Goal: Information Seeking & Learning: Learn about a topic

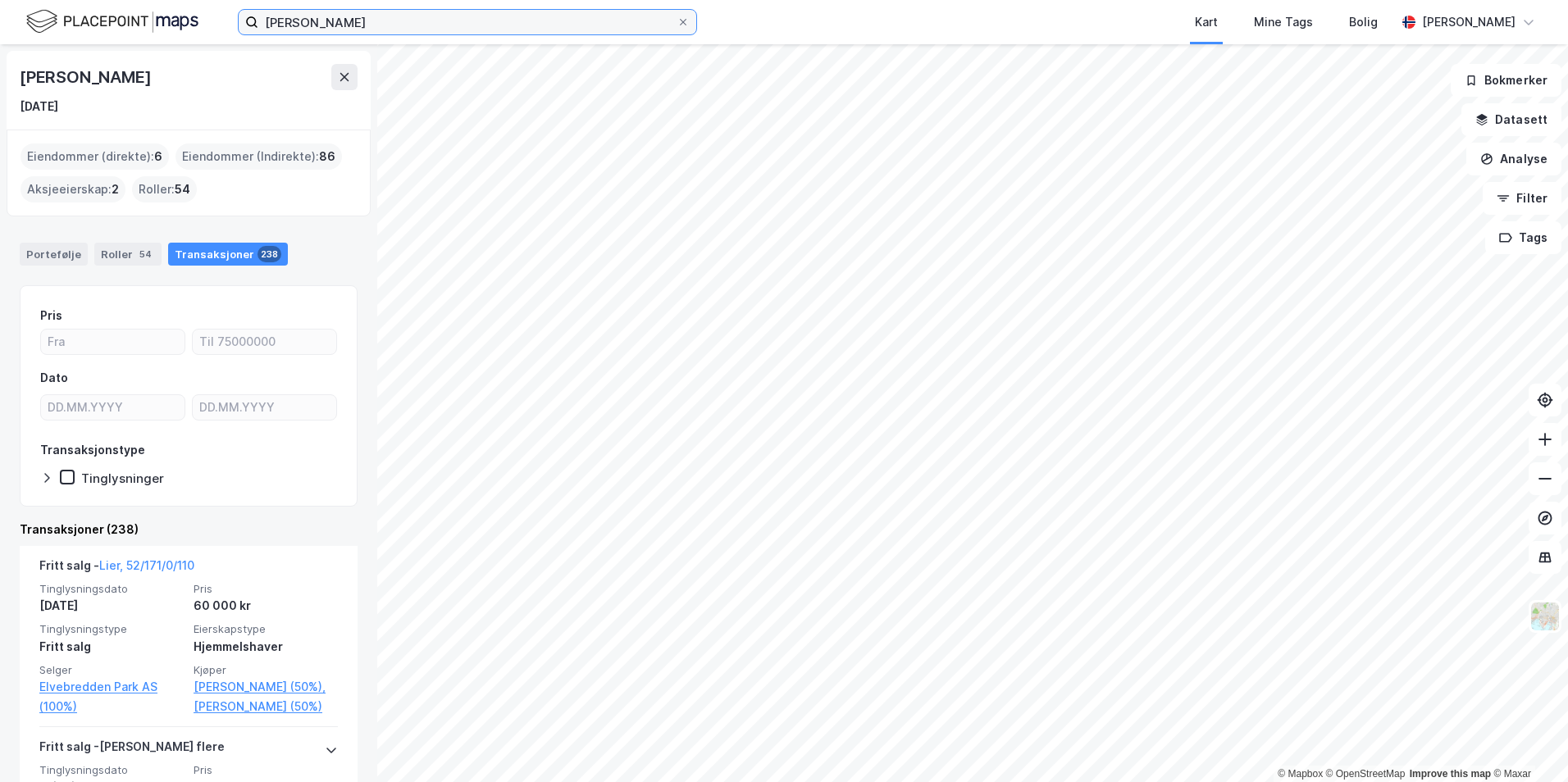
click at [331, 22] on input "[PERSON_NAME]" at bounding box center [467, 22] width 418 height 24
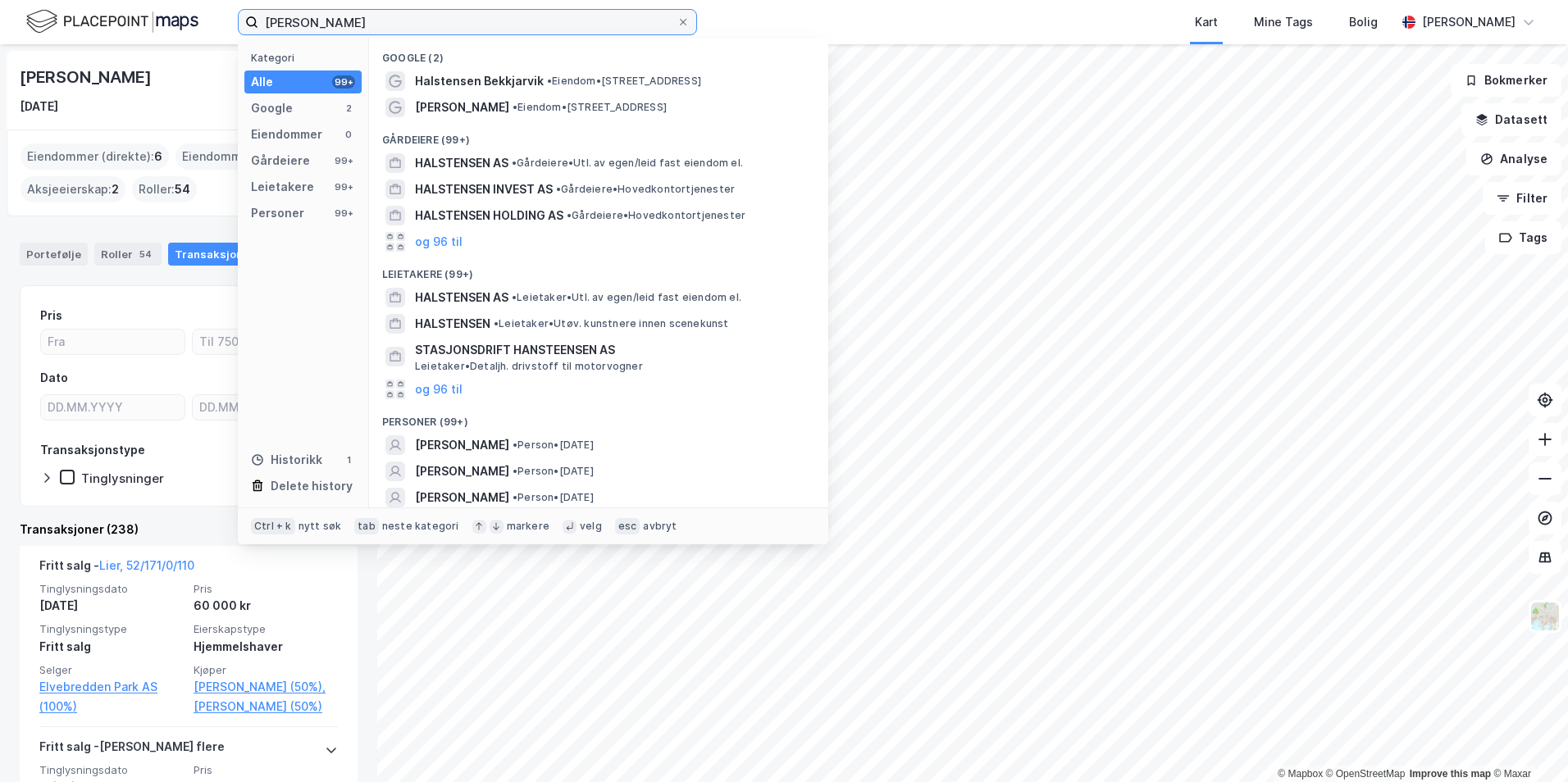
click at [331, 22] on input "[PERSON_NAME]" at bounding box center [467, 22] width 418 height 24
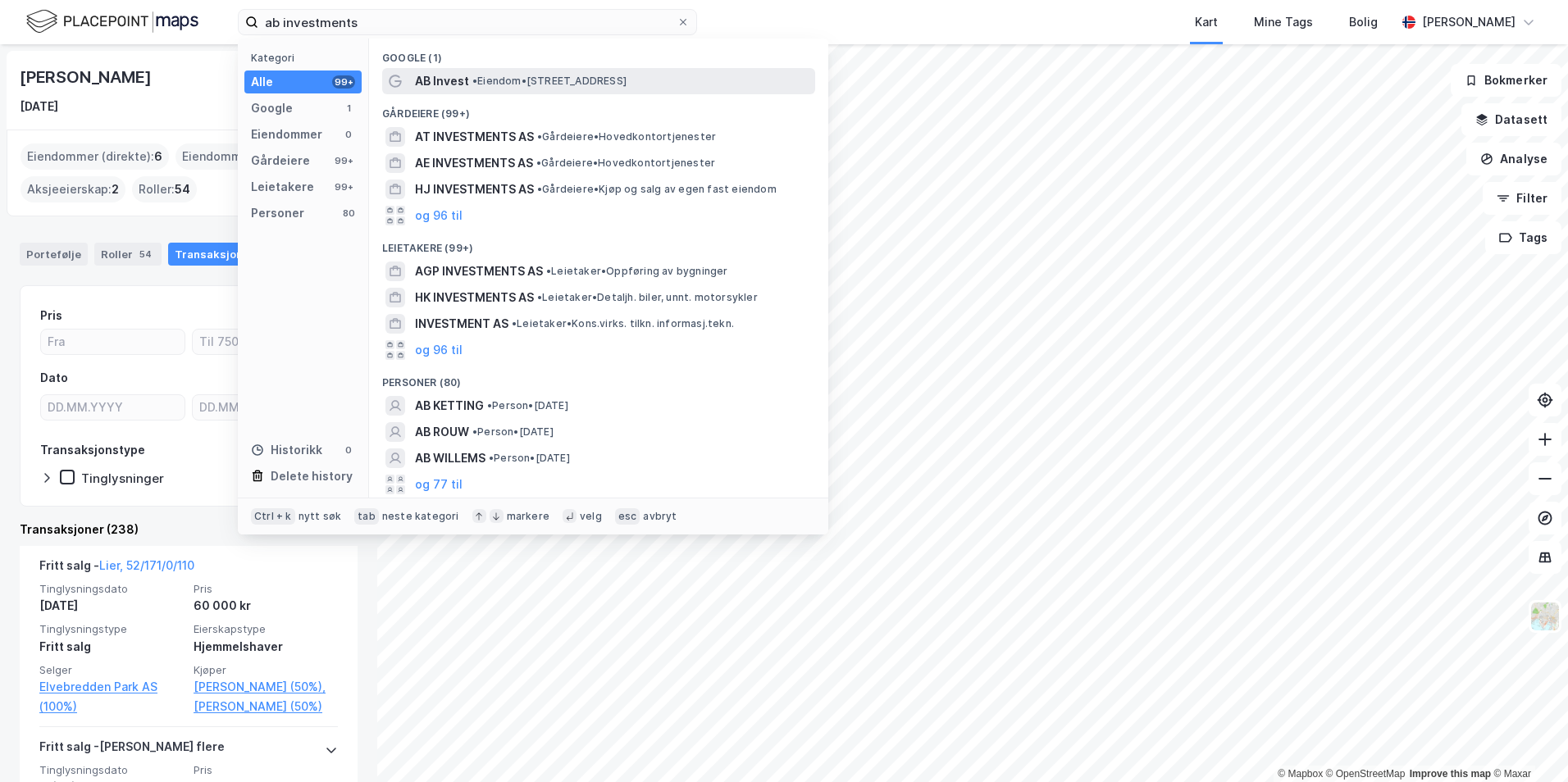
click at [609, 89] on div "AB Invest • Eiendom • [STREET_ADDRESS]" at bounding box center [613, 81] width 397 height 20
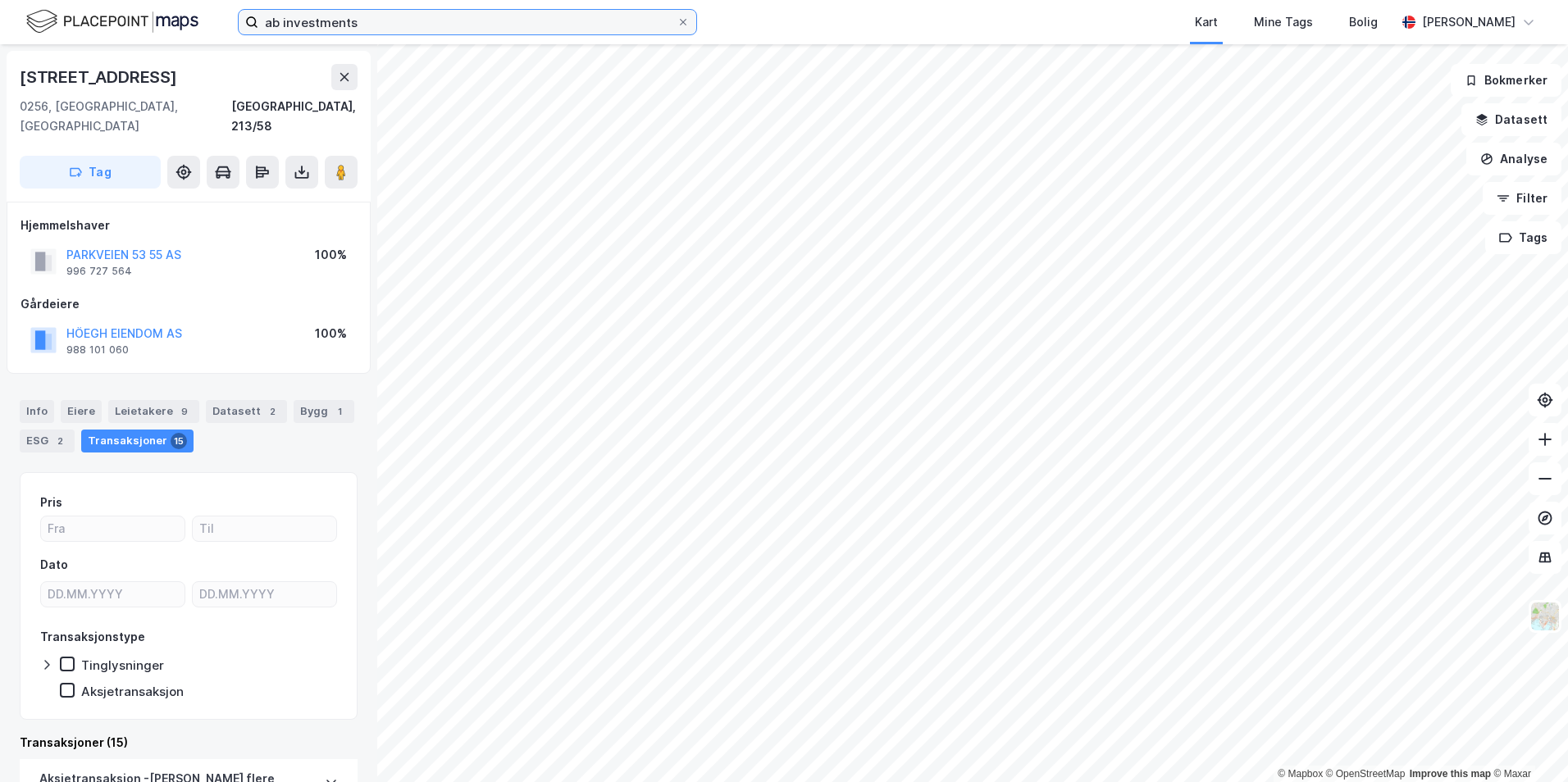
click at [617, 27] on input "ab investments" at bounding box center [467, 22] width 418 height 24
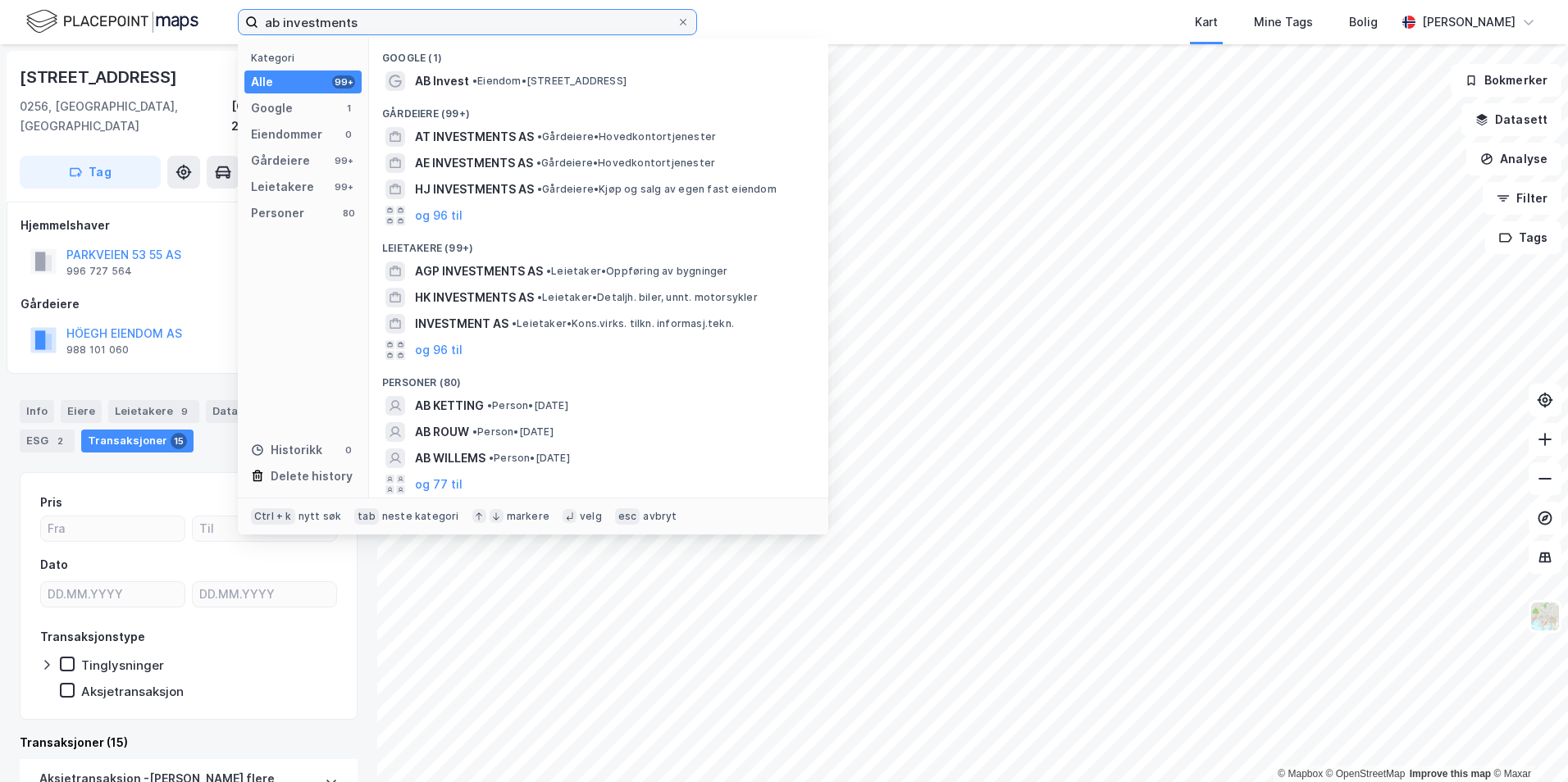
click at [617, 27] on input "ab investments" at bounding box center [467, 22] width 418 height 24
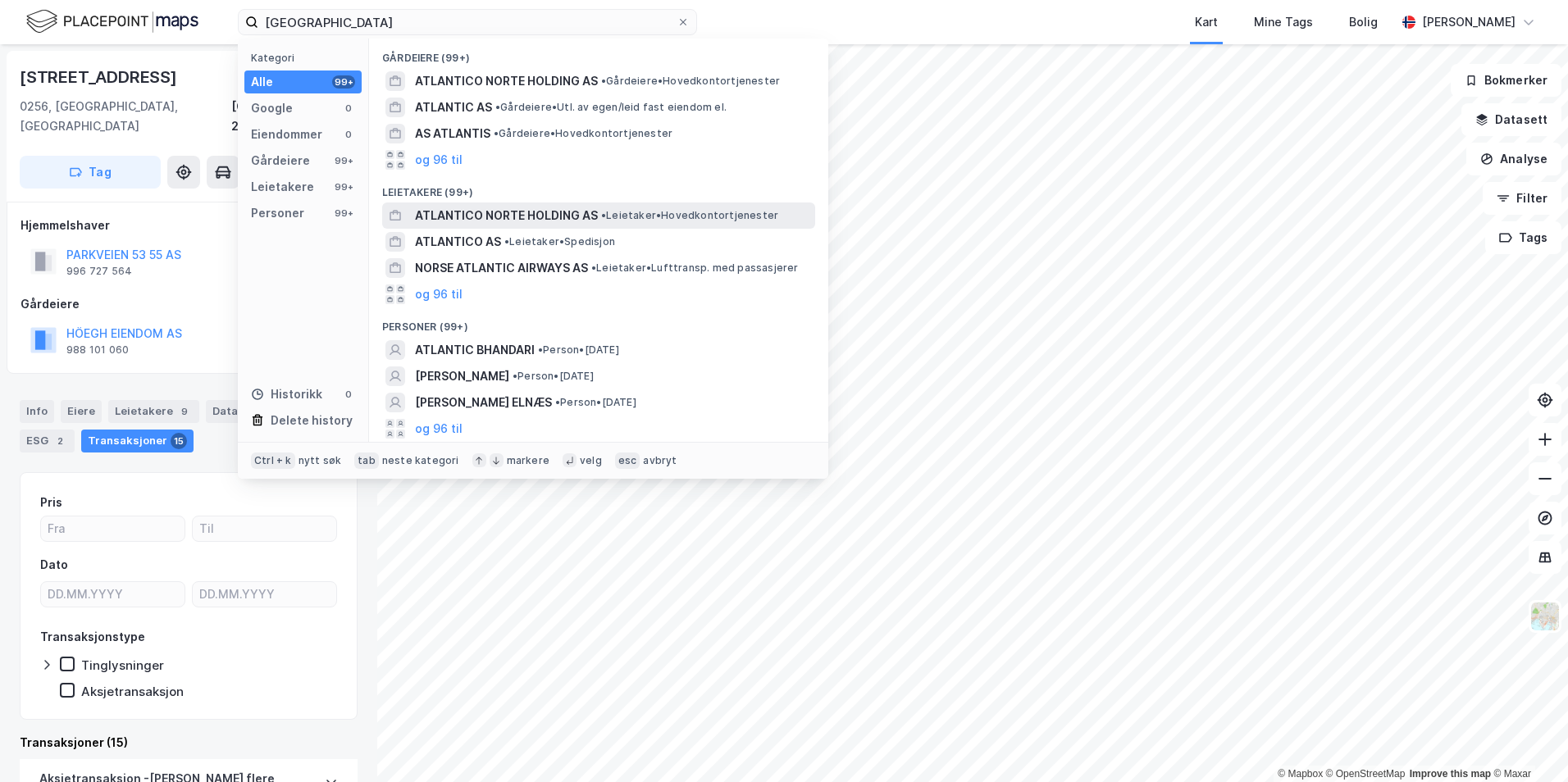
click at [711, 207] on div "ATLANTICO NORTE HOLDING AS • Leietaker • Hovedkontortjenester" at bounding box center [613, 215] width 397 height 20
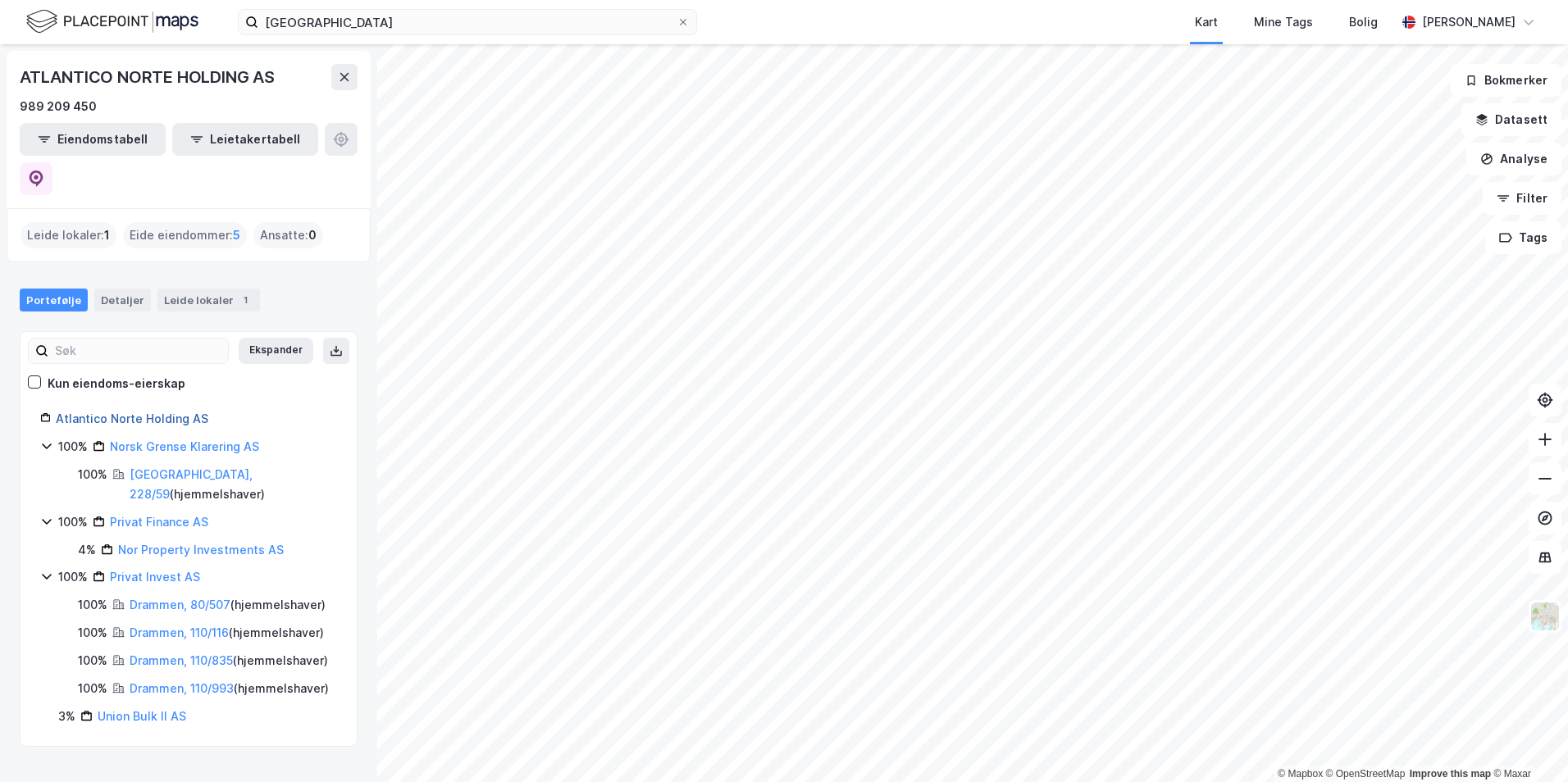
click at [156, 412] on link "Atlantico Norte Holding AS" at bounding box center [132, 418] width 153 height 14
click at [179, 412] on link "Atlantico Norte Holding AS" at bounding box center [132, 418] width 153 height 14
click at [219, 440] on link "Norsk Grense Klarering AS" at bounding box center [184, 446] width 149 height 14
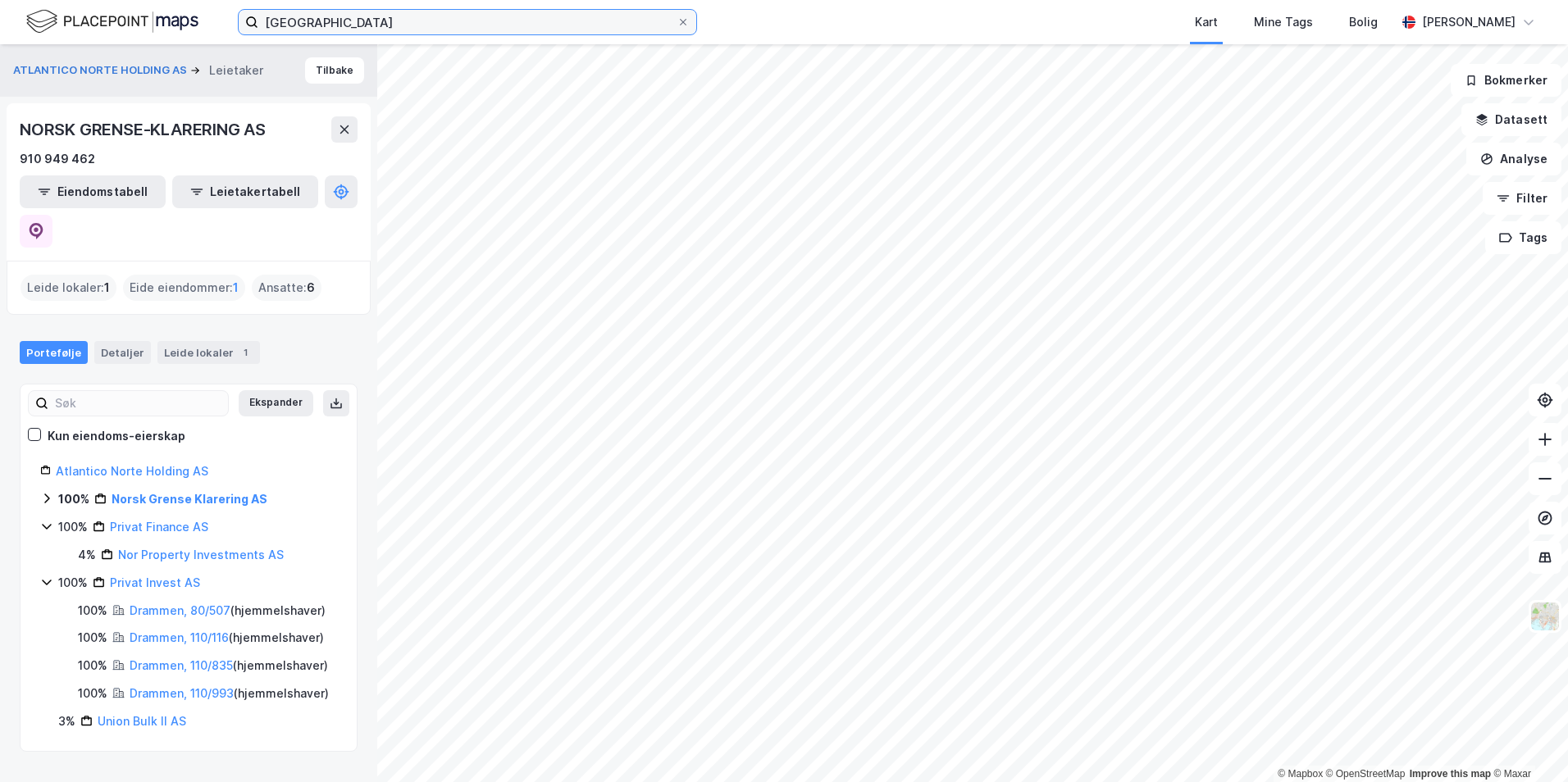
click at [325, 27] on input "[GEOGRAPHIC_DATA]" at bounding box center [467, 22] width 418 height 24
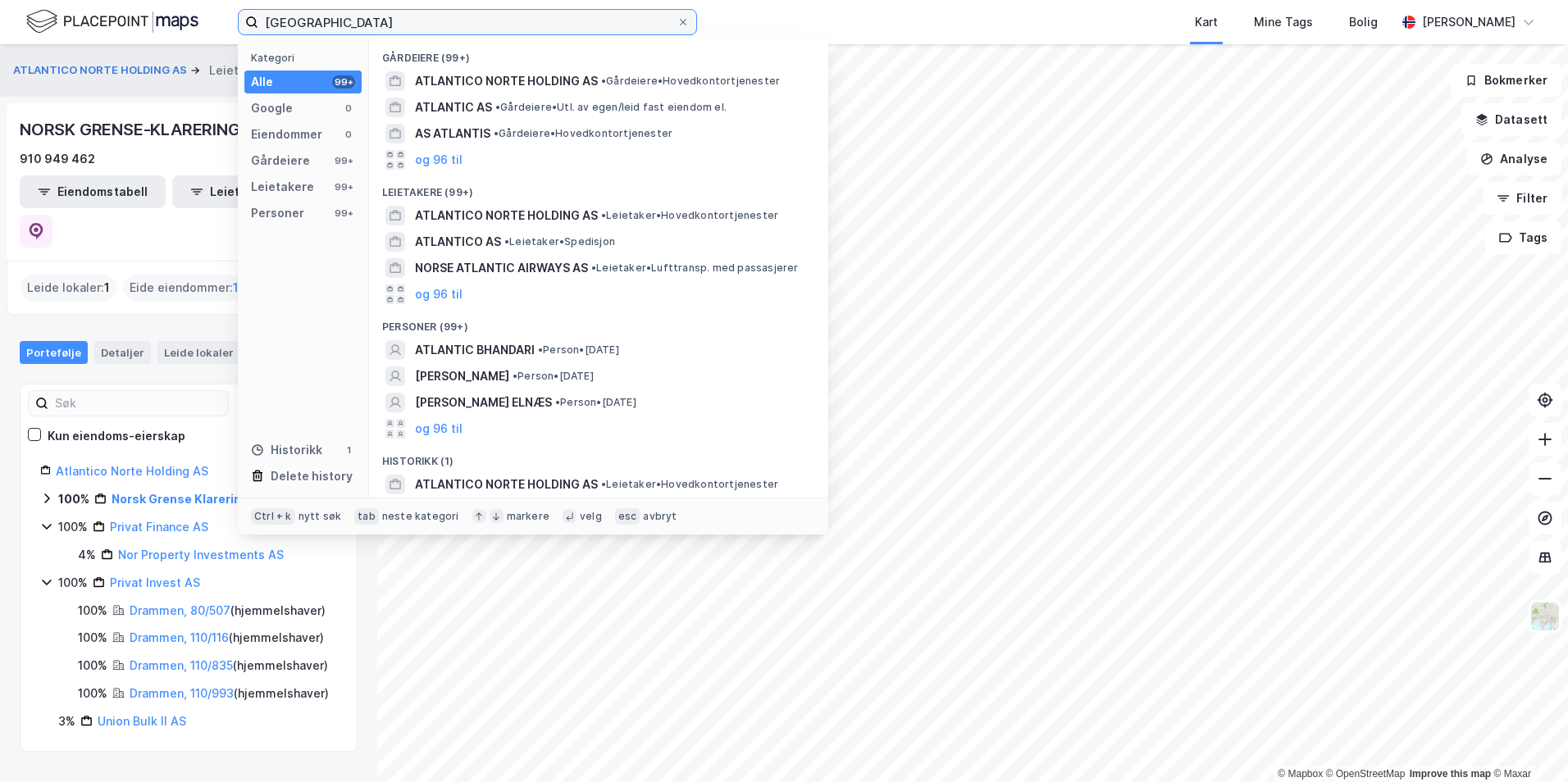
click at [325, 27] on input "[GEOGRAPHIC_DATA]" at bounding box center [467, 22] width 418 height 24
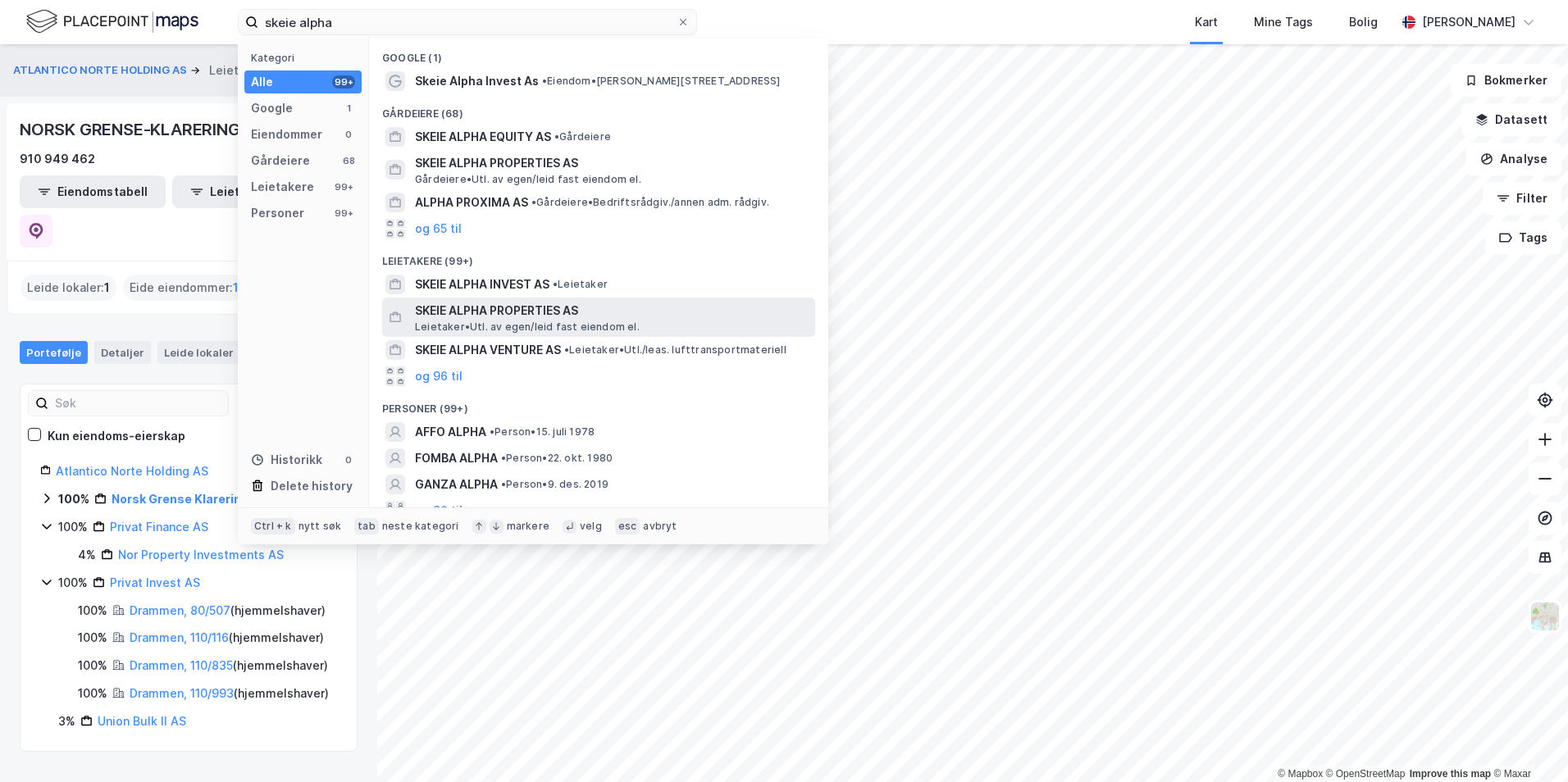
click at [641, 309] on span "SKEIE ALPHA PROPERTIES AS" at bounding box center [611, 310] width 394 height 20
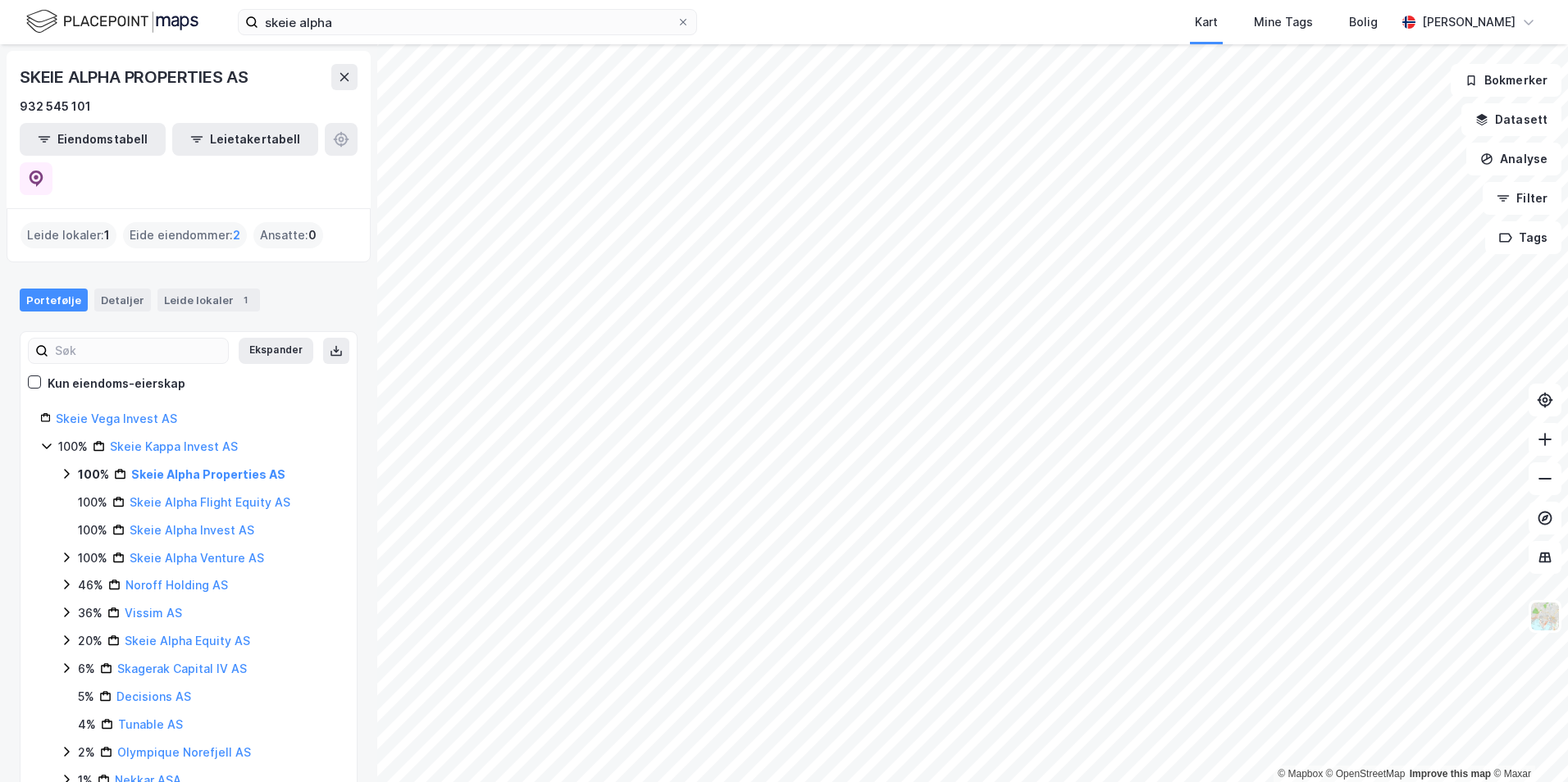
click at [188, 223] on div "Eide eiendommer : 2" at bounding box center [185, 235] width 124 height 26
click at [234, 225] on span "2" at bounding box center [236, 235] width 7 height 20
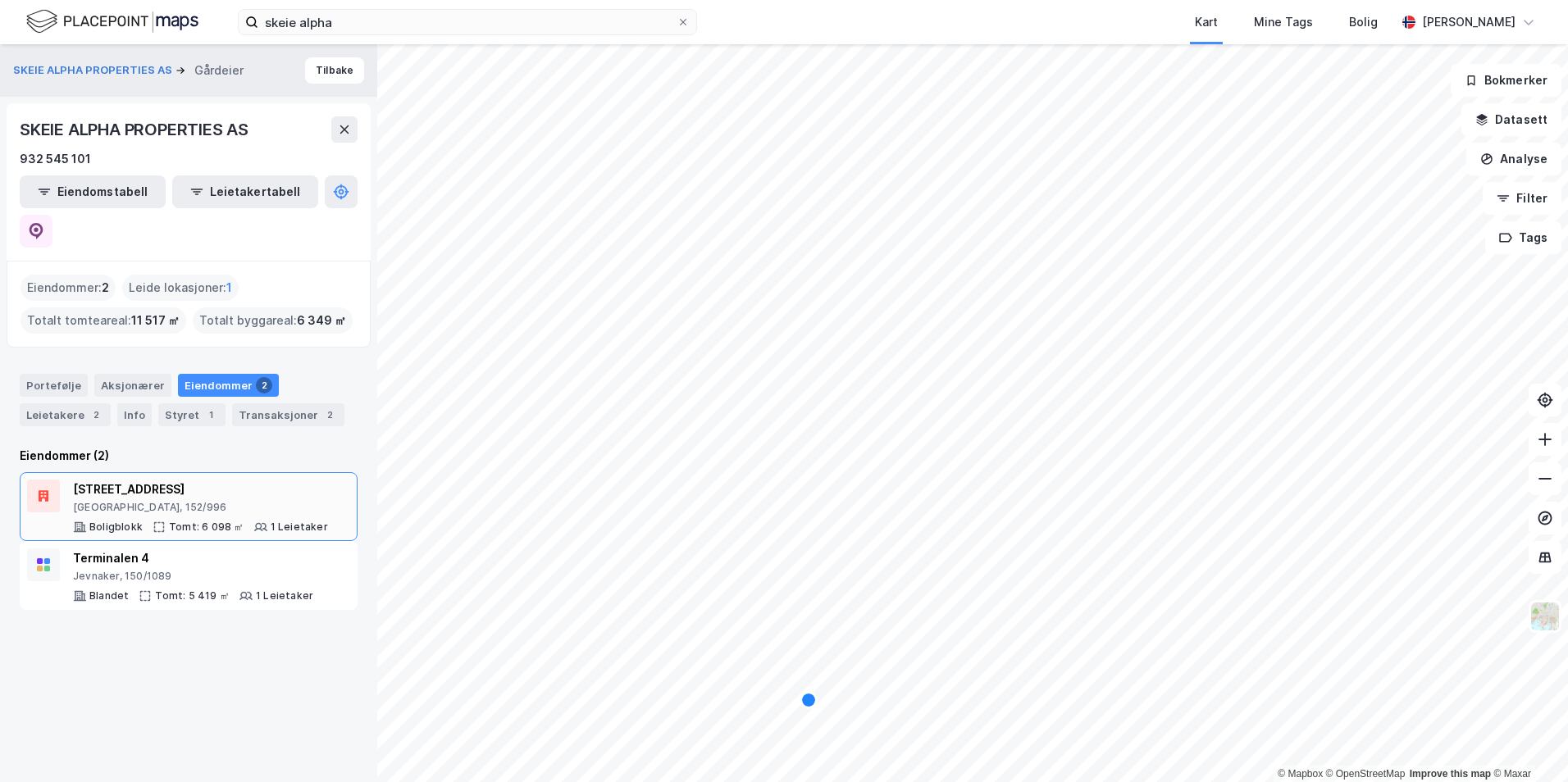
click at [240, 480] on div "[STREET_ADDRESS]" at bounding box center [201, 490] width 255 height 20
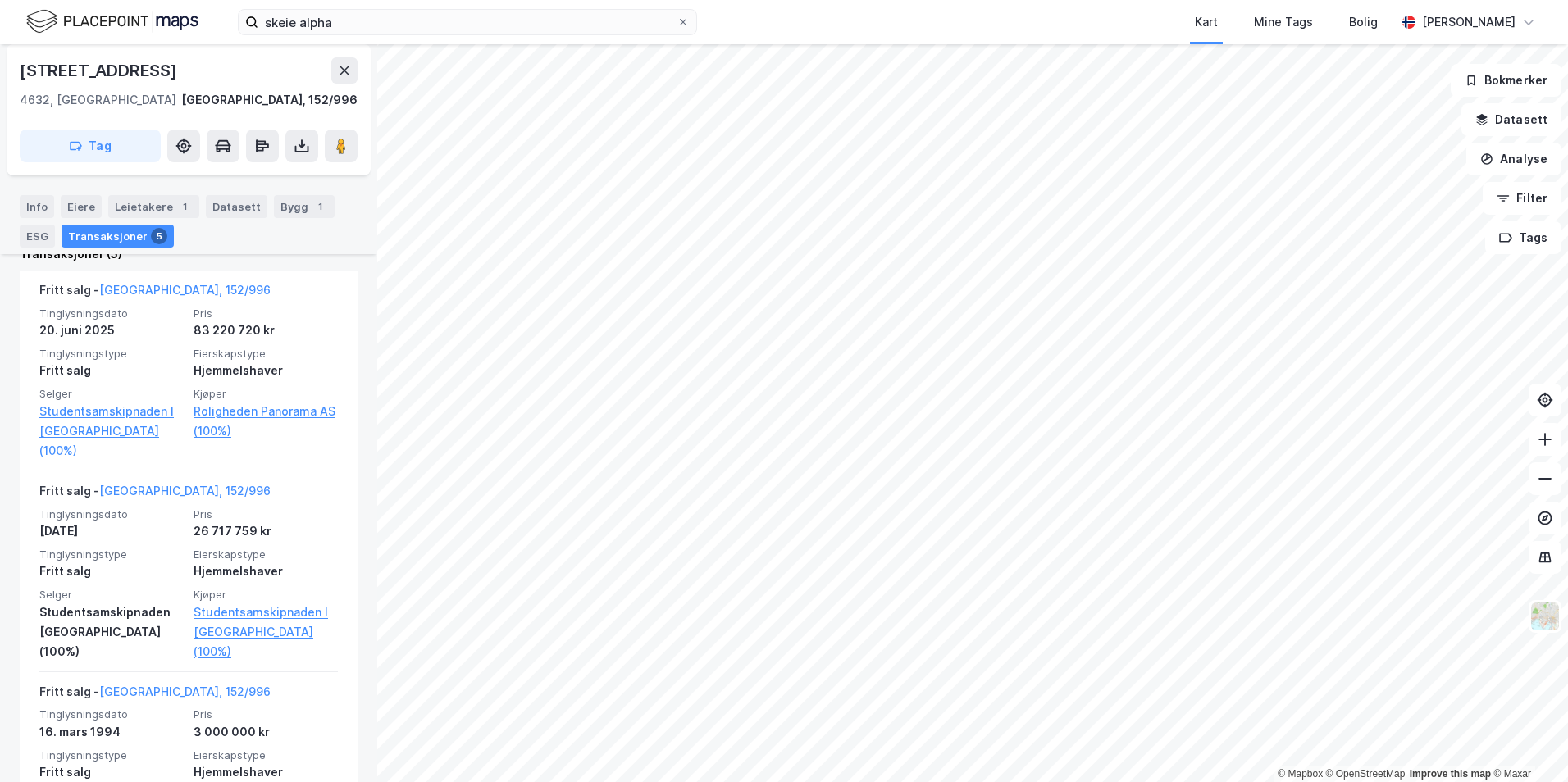
scroll to position [519, 0]
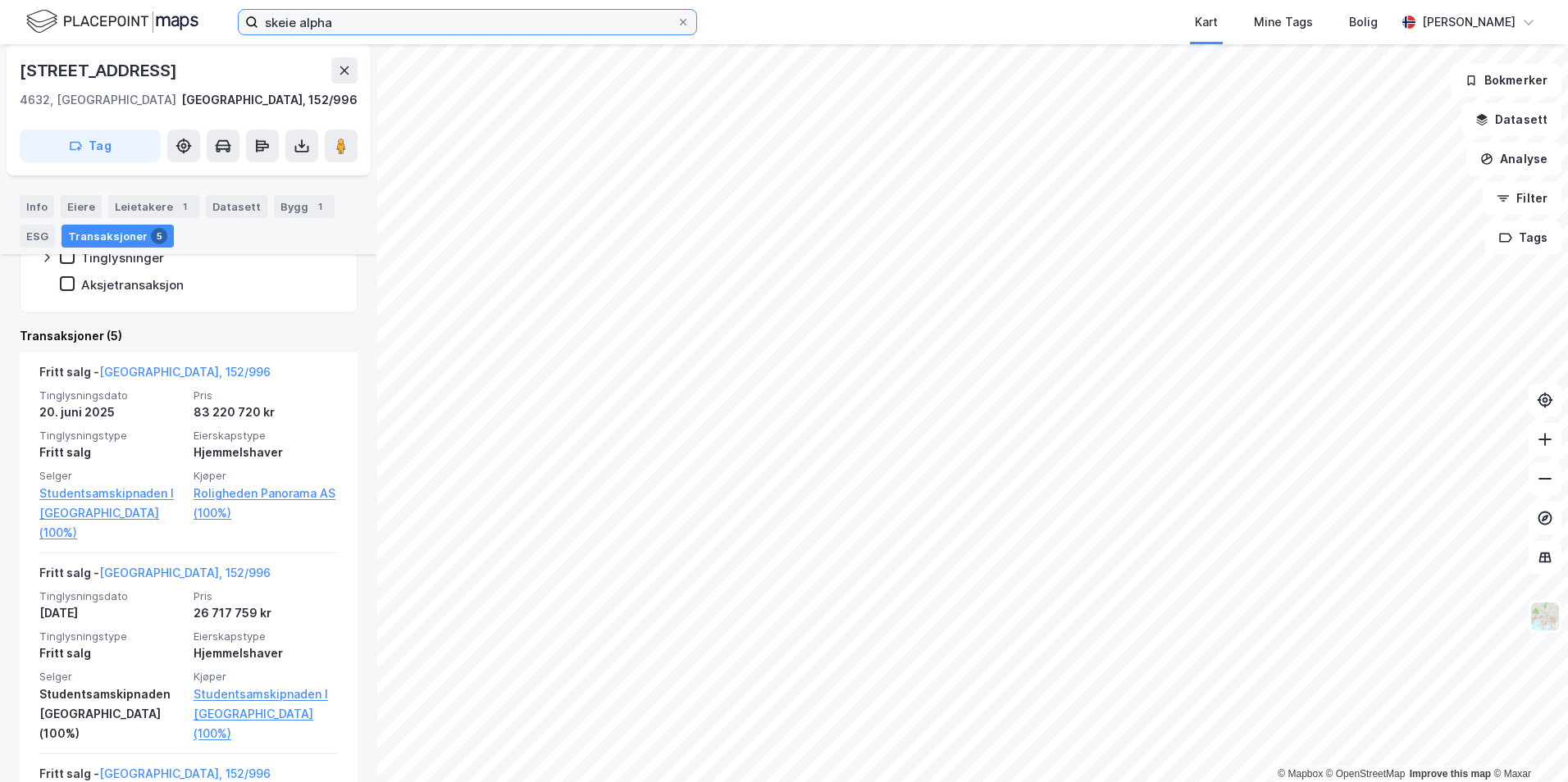
click at [516, 24] on input "skeie alpha" at bounding box center [467, 22] width 418 height 24
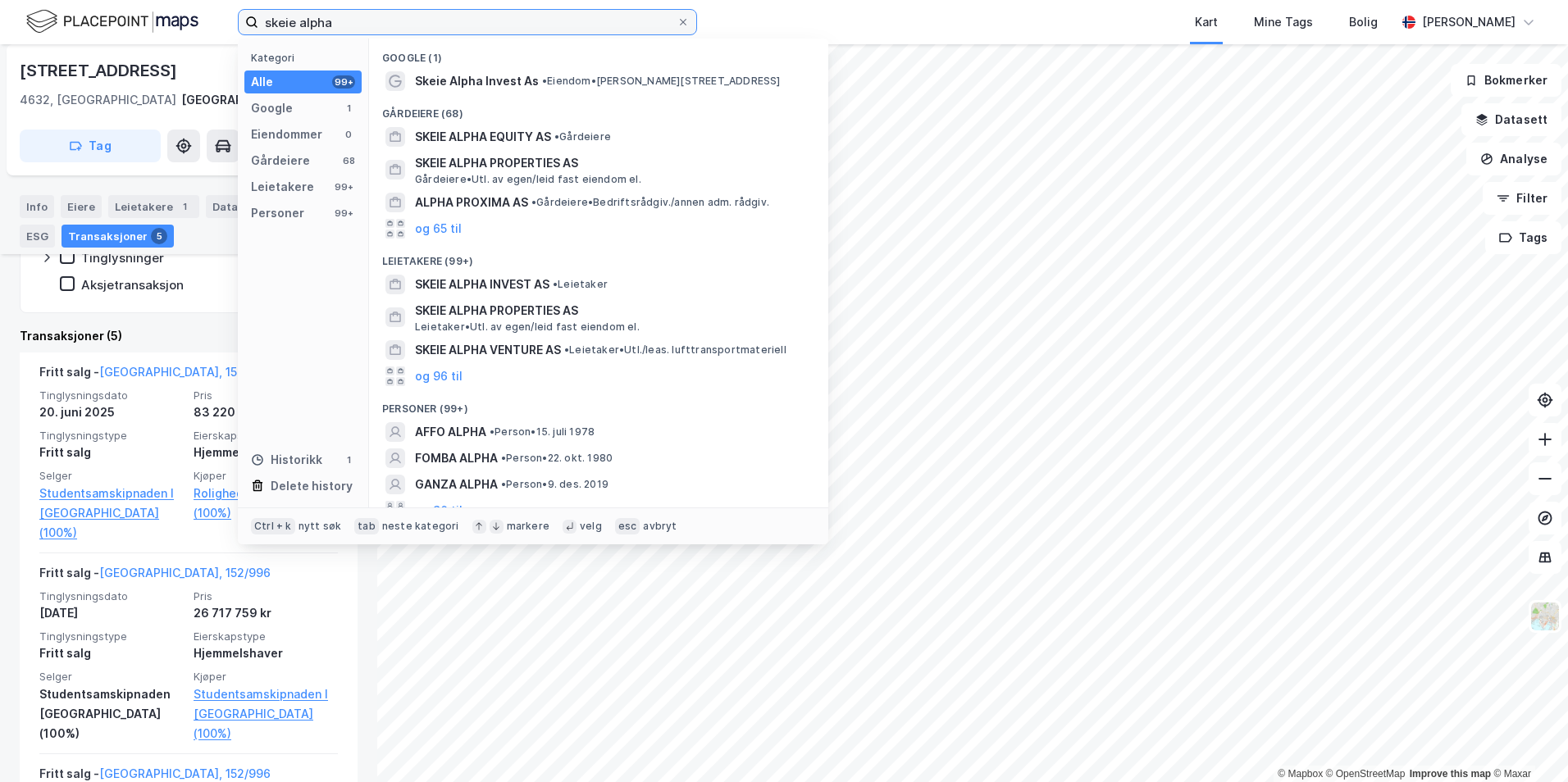
click at [516, 24] on input "skeie alpha" at bounding box center [467, 22] width 418 height 24
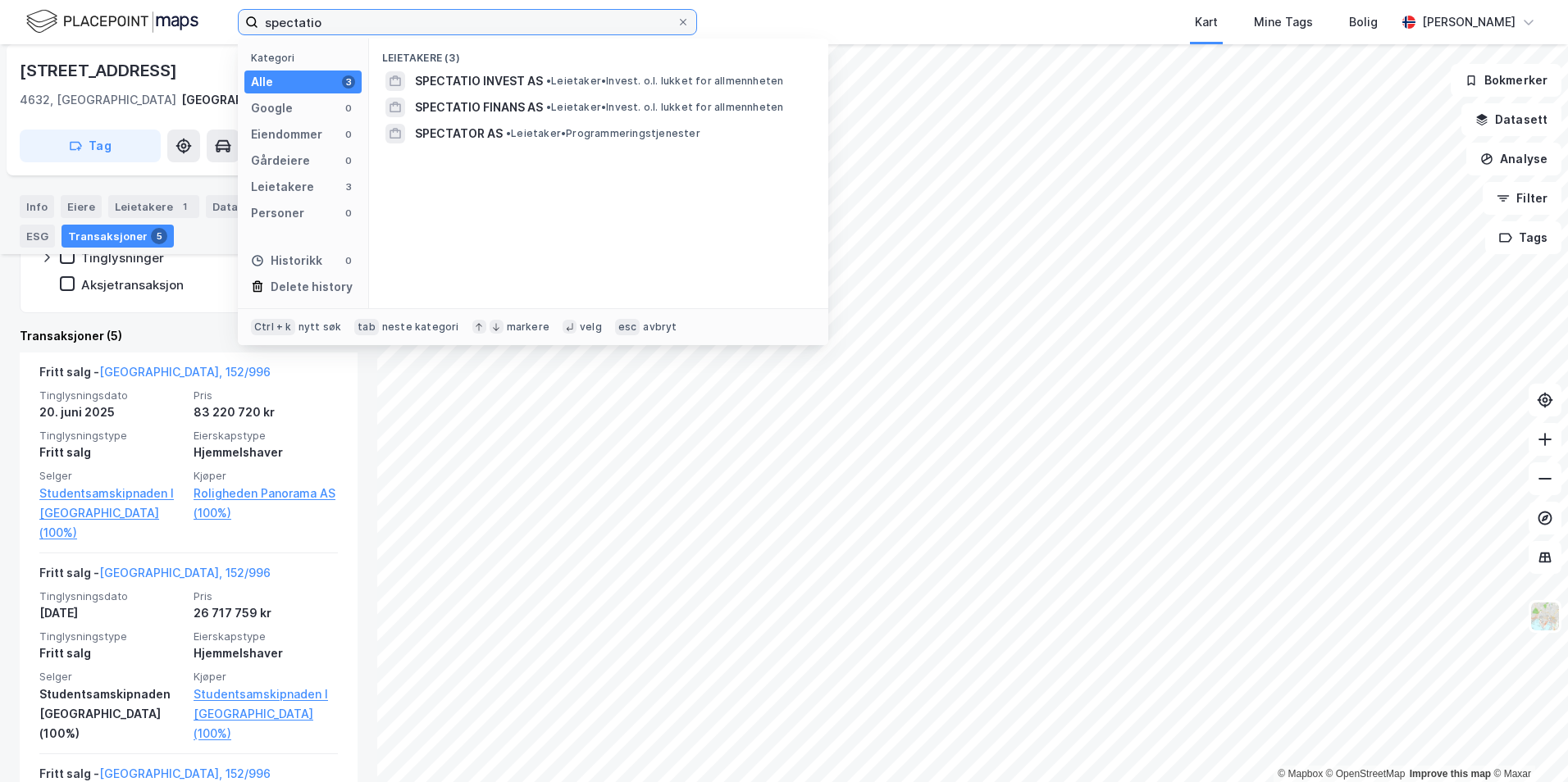
click at [577, 19] on input "spectatio" at bounding box center [467, 22] width 418 height 24
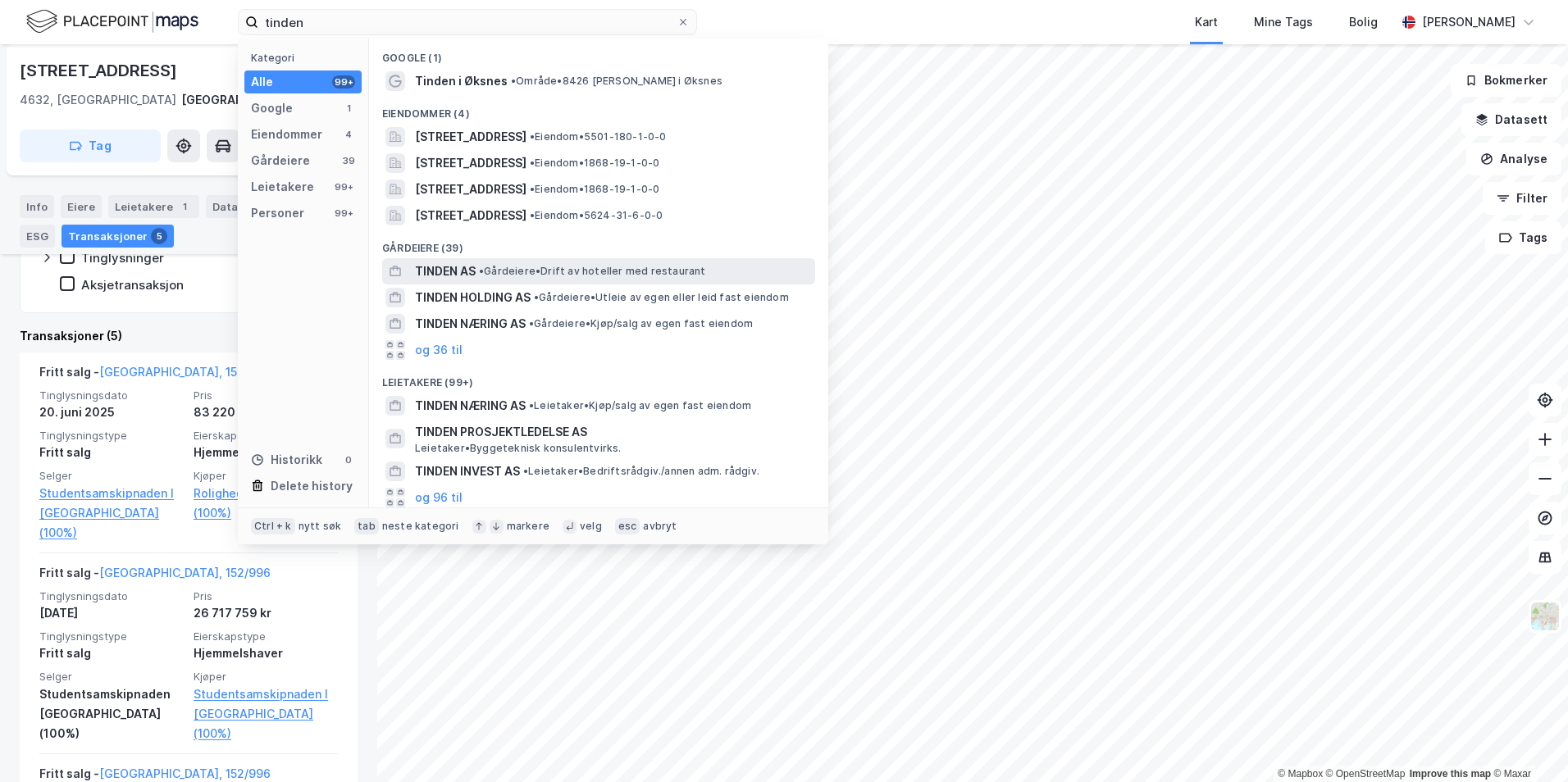
click at [672, 273] on span "• Gårdeiere • Drift av hoteller med restaurant" at bounding box center [592, 272] width 227 height 13
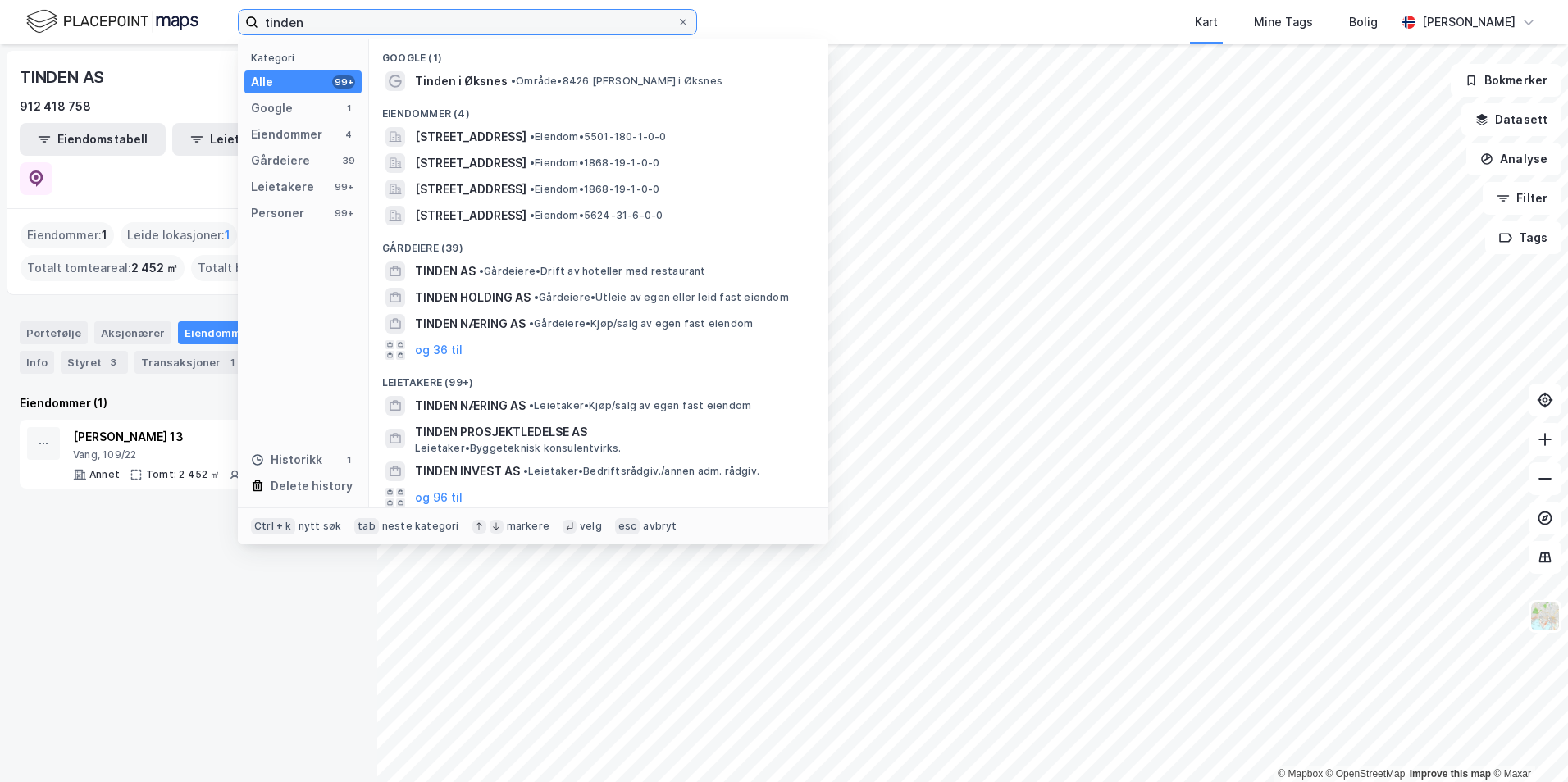
click at [333, 23] on input "tinden" at bounding box center [467, 22] width 418 height 24
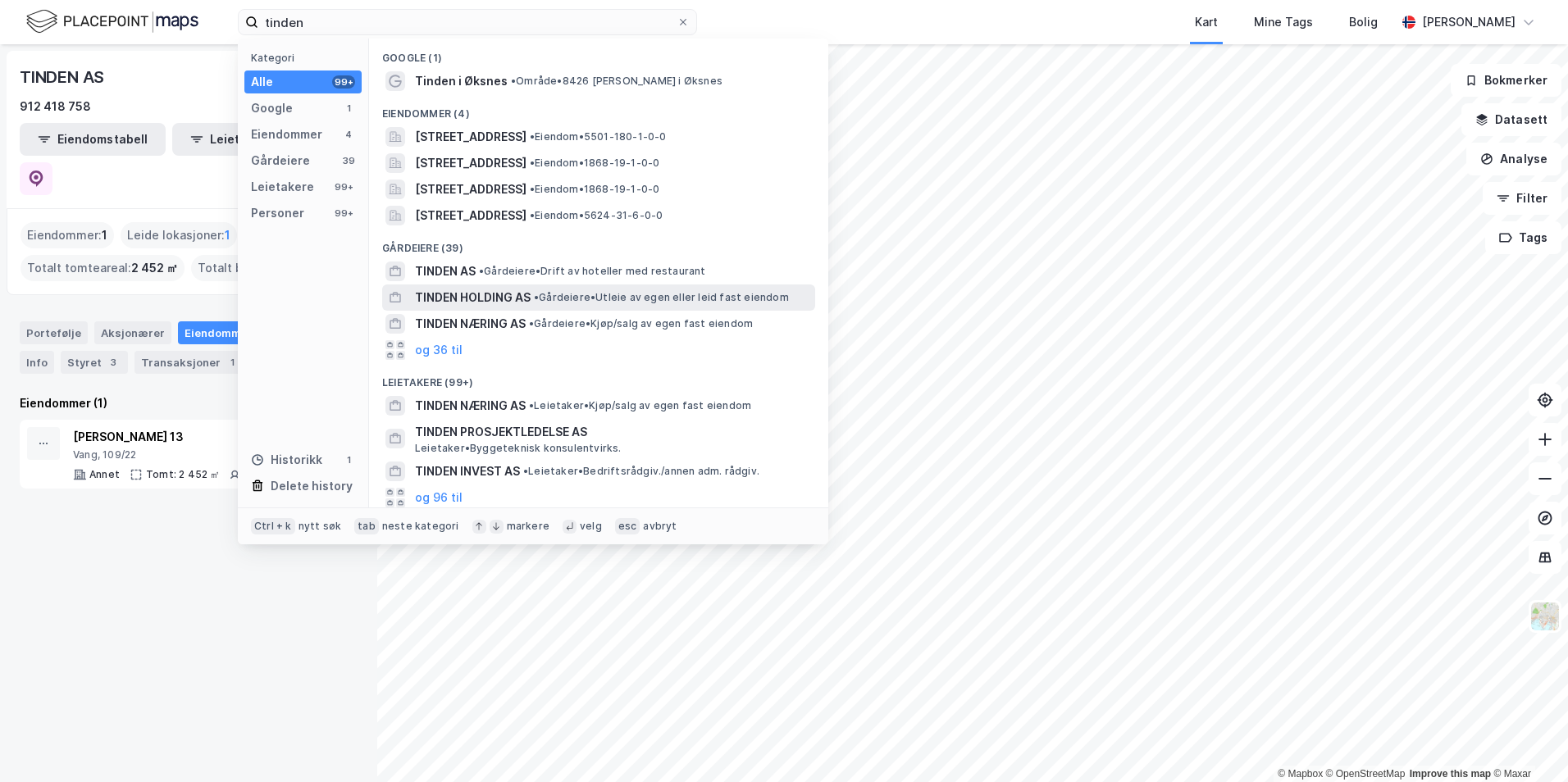
click at [618, 300] on span "• Gårdeiere • Utleie av egen eller leid fast eiendom" at bounding box center [662, 298] width 255 height 13
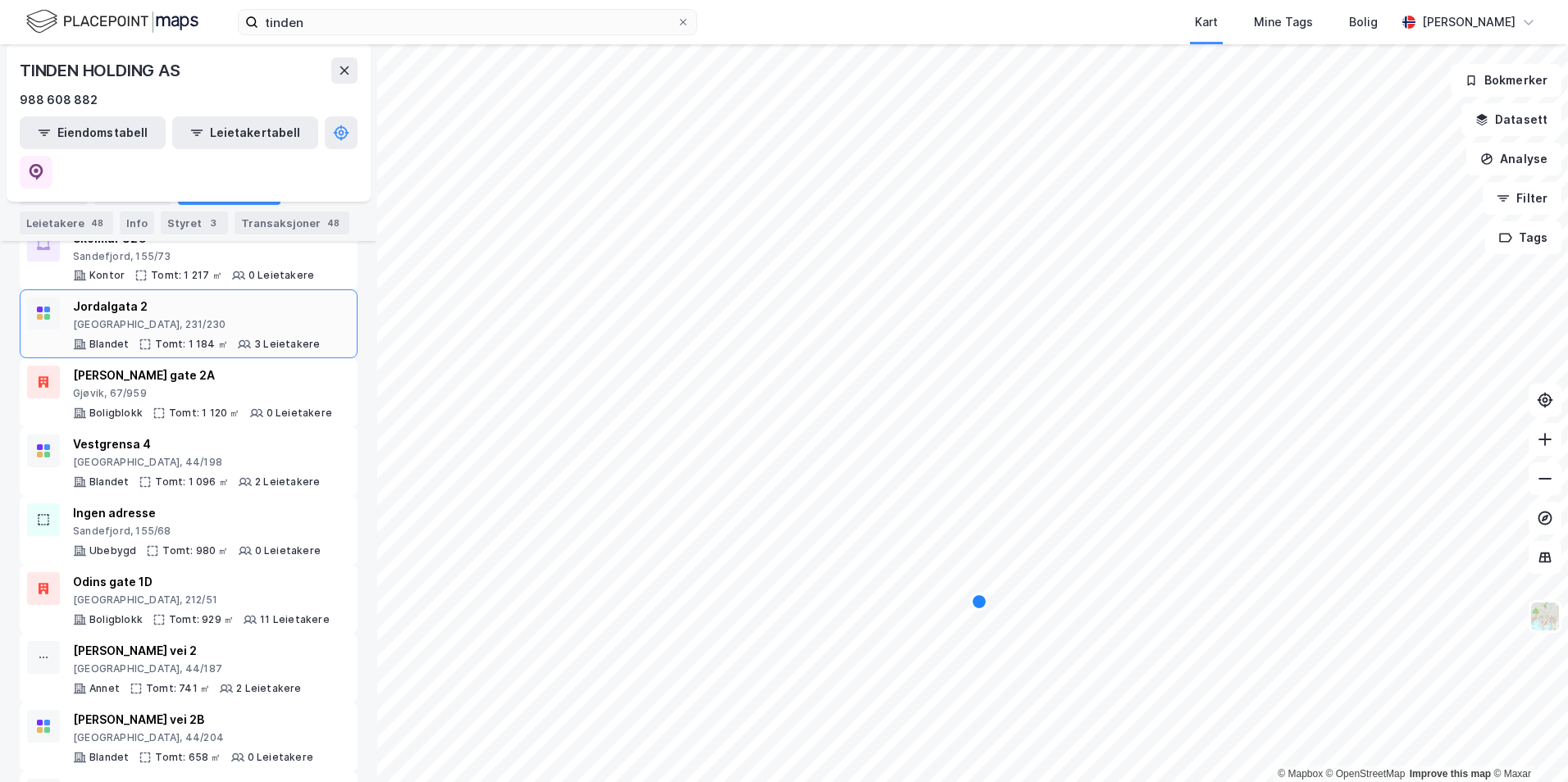
scroll to position [1547, 0]
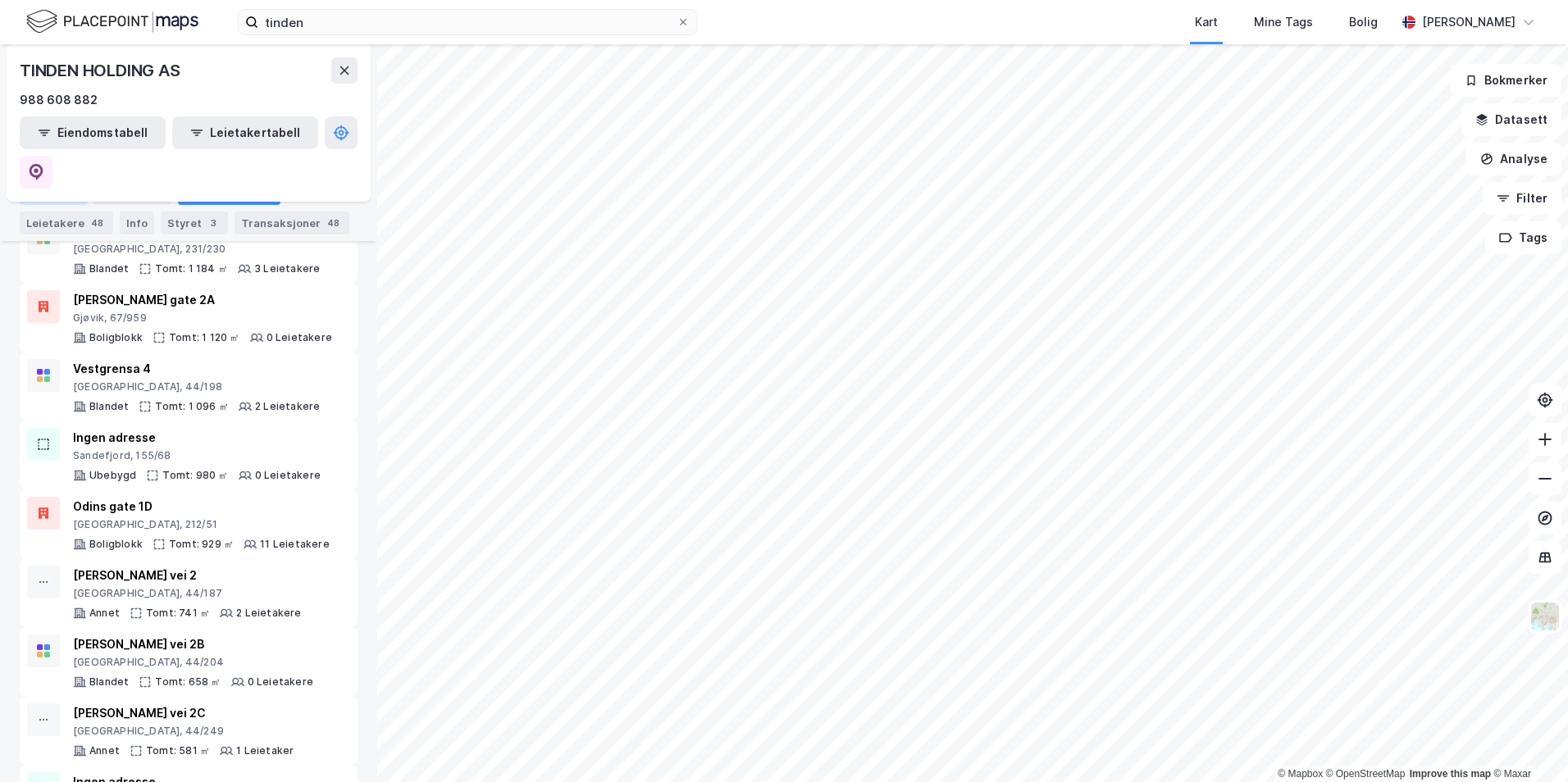
click at [66, 196] on div "Portefølje" at bounding box center [53, 193] width 68 height 23
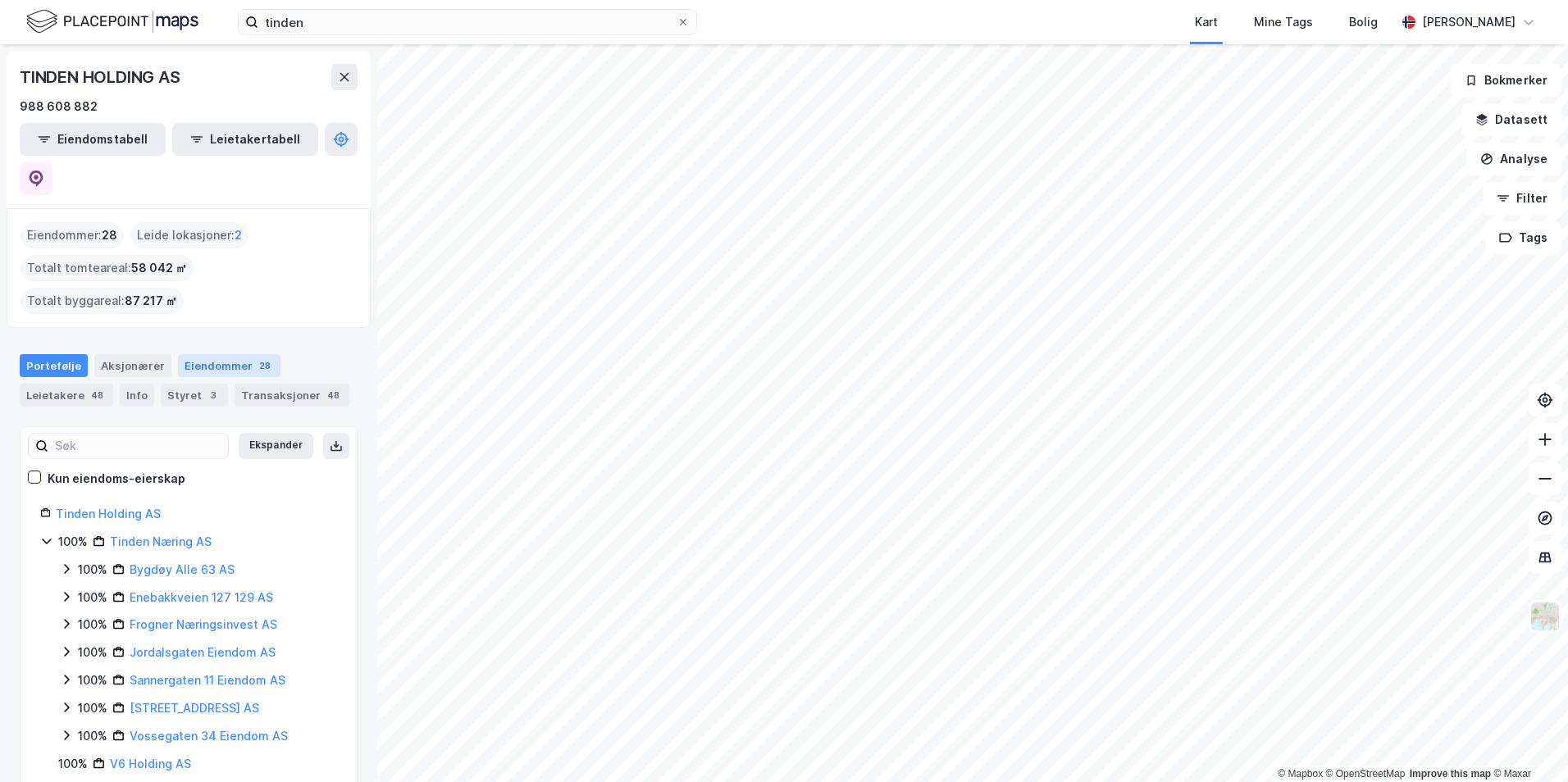
click at [241, 354] on div "Eiendommer 28" at bounding box center [229, 365] width 102 height 23
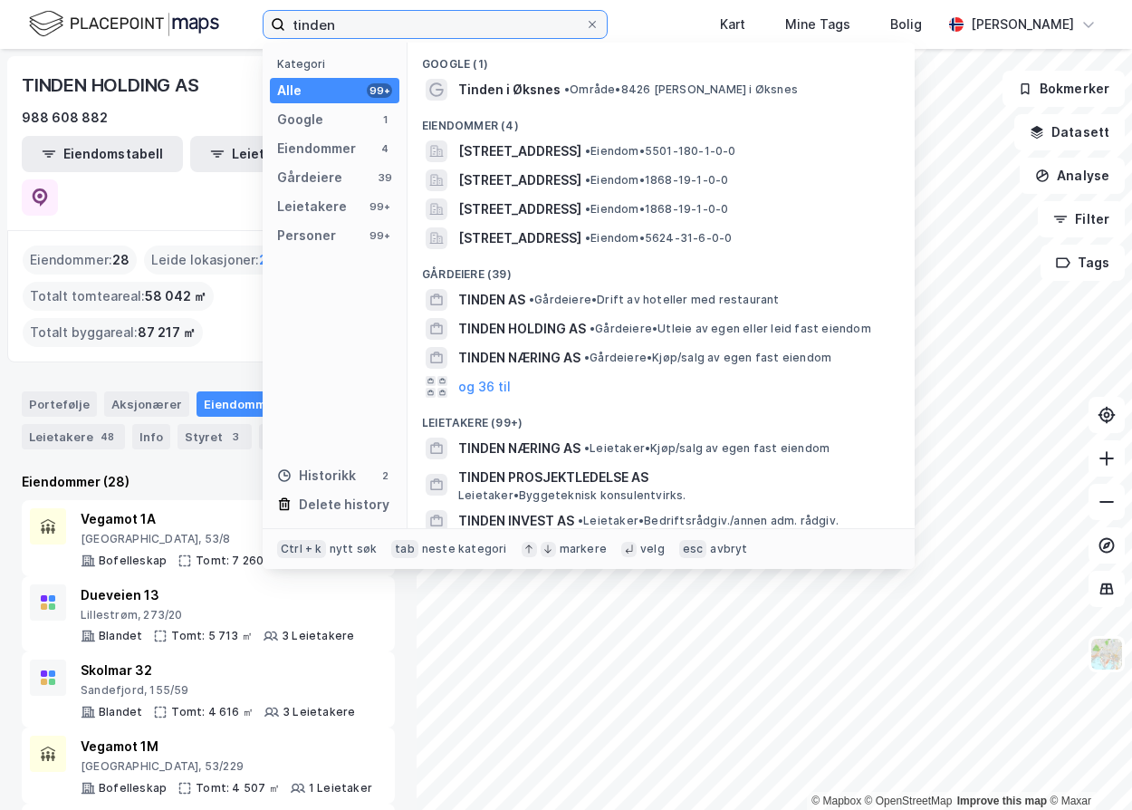
click at [450, 21] on input "tinden" at bounding box center [435, 24] width 300 height 27
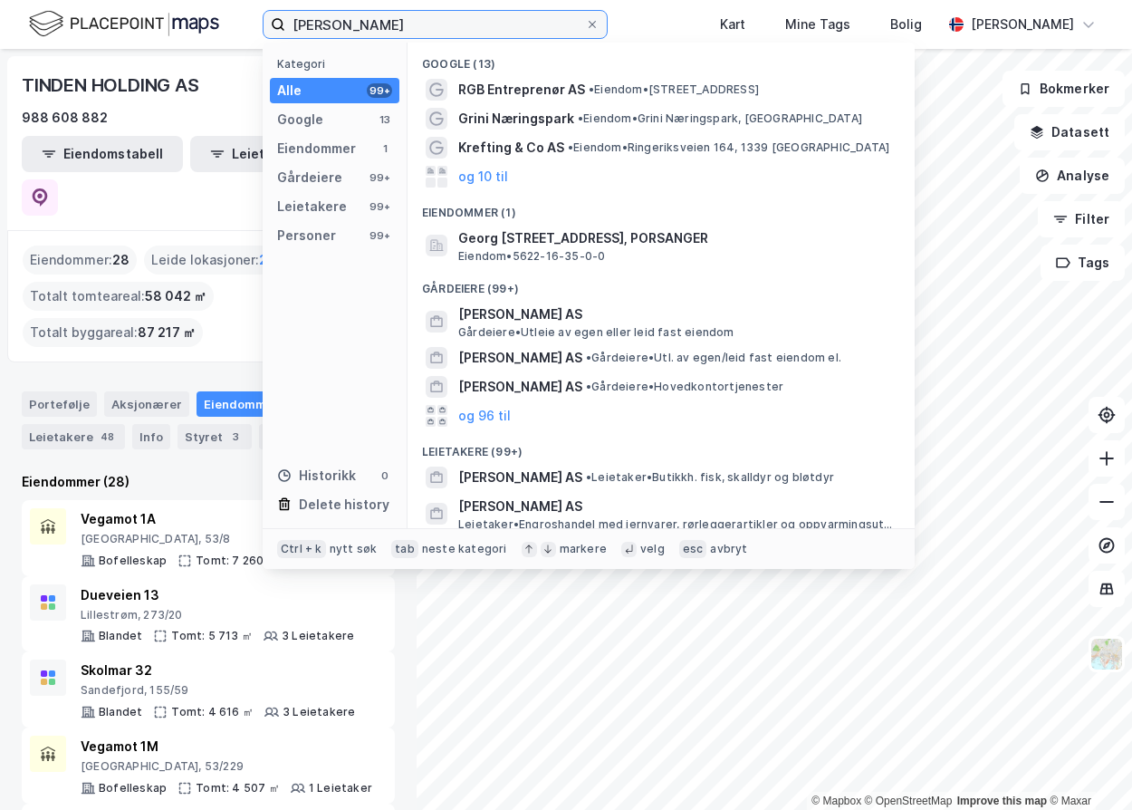
click at [327, 17] on input "[PERSON_NAME]" at bounding box center [435, 24] width 300 height 27
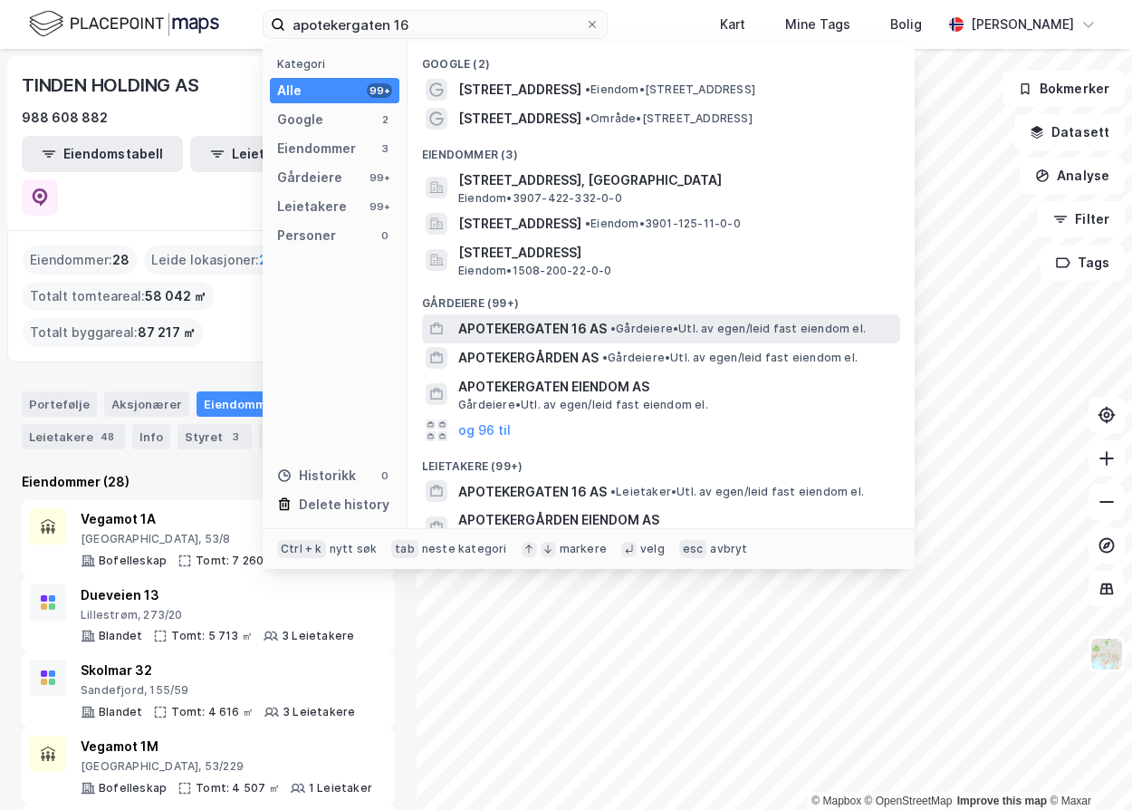
click at [853, 326] on span "• Gårdeiere • Utl. av egen/leid fast eiendom el." at bounding box center [738, 329] width 255 height 14
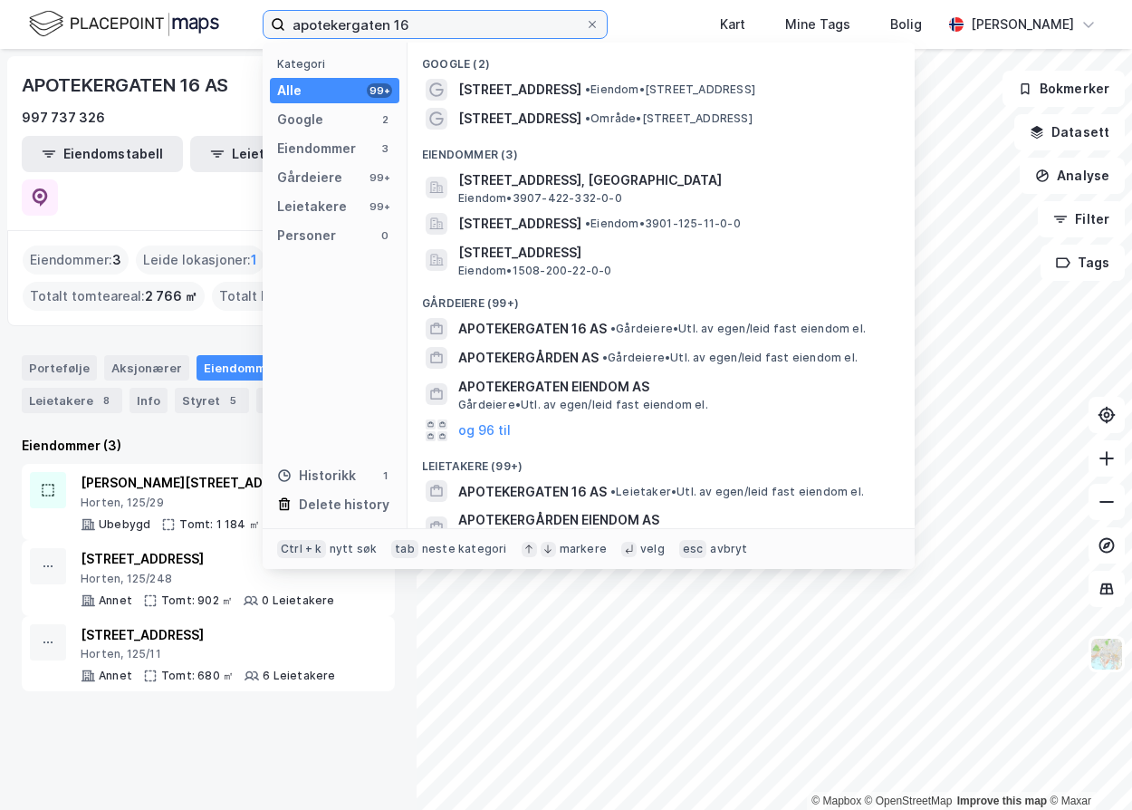
click at [488, 26] on input "apotekergaten 16" at bounding box center [435, 24] width 300 height 27
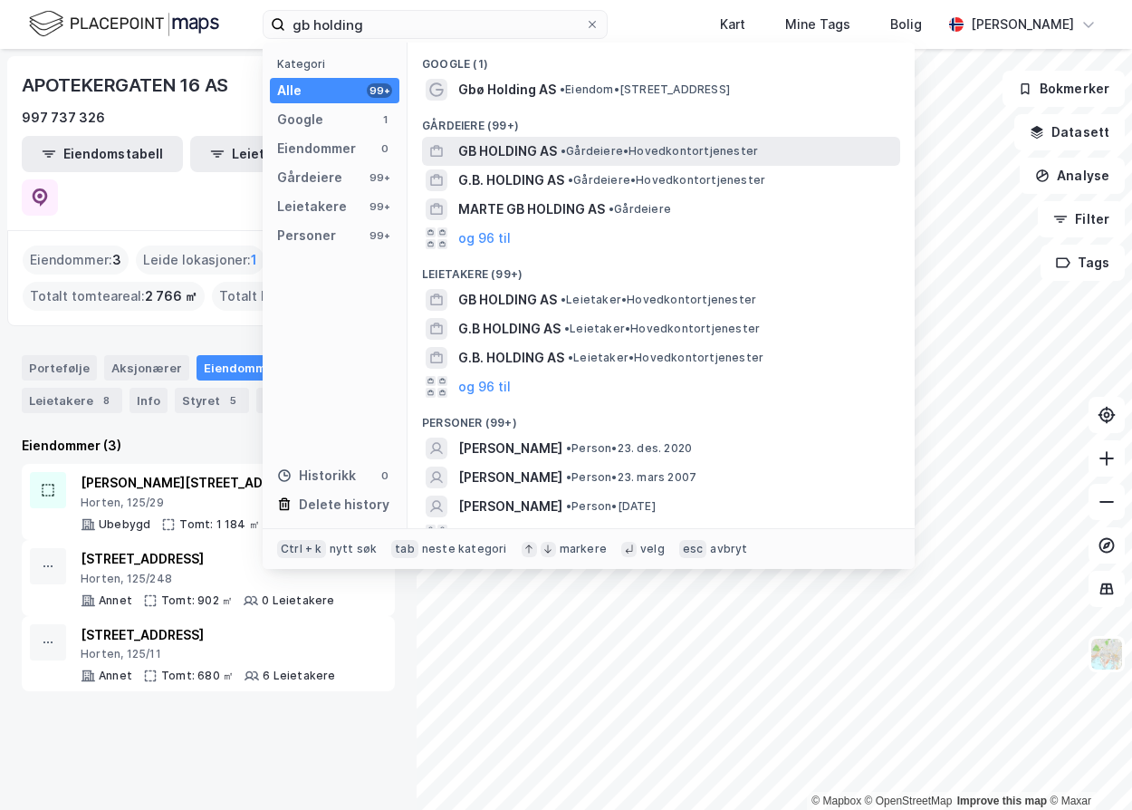
click at [702, 148] on span "• Gårdeiere • Hovedkontortjenester" at bounding box center [659, 151] width 197 height 14
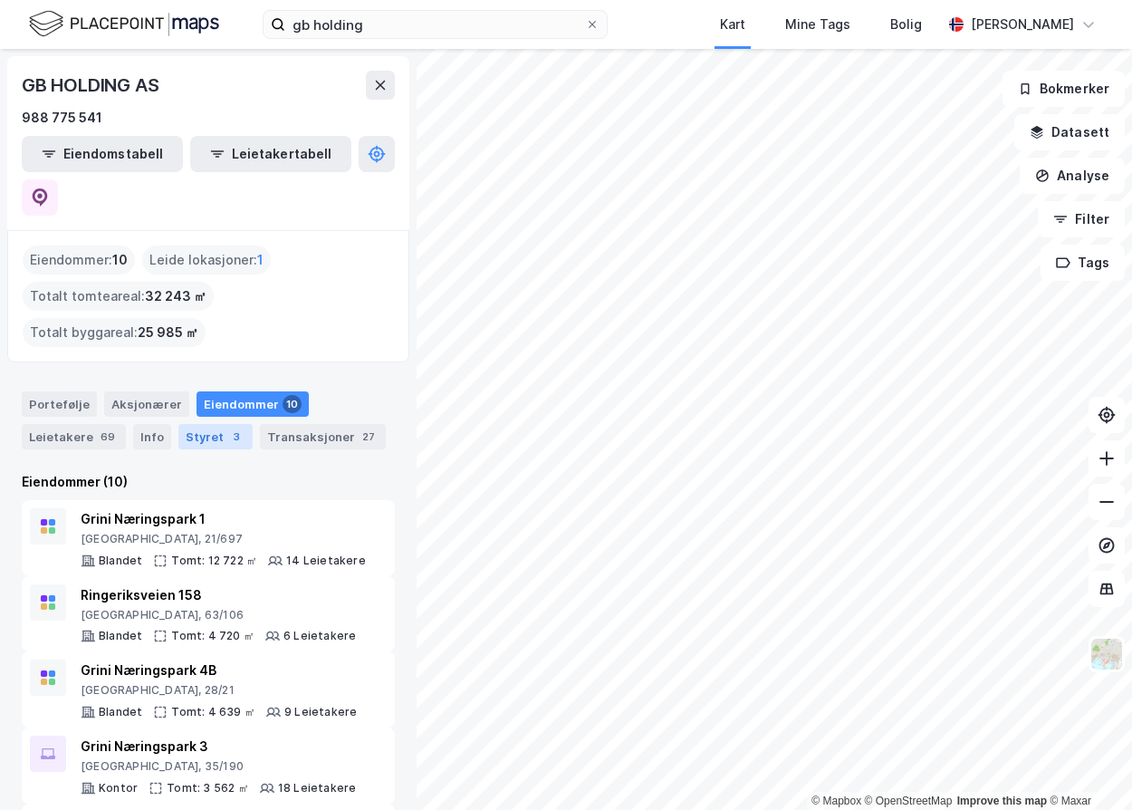
click at [182, 424] on div "Styret 3" at bounding box center [215, 436] width 74 height 25
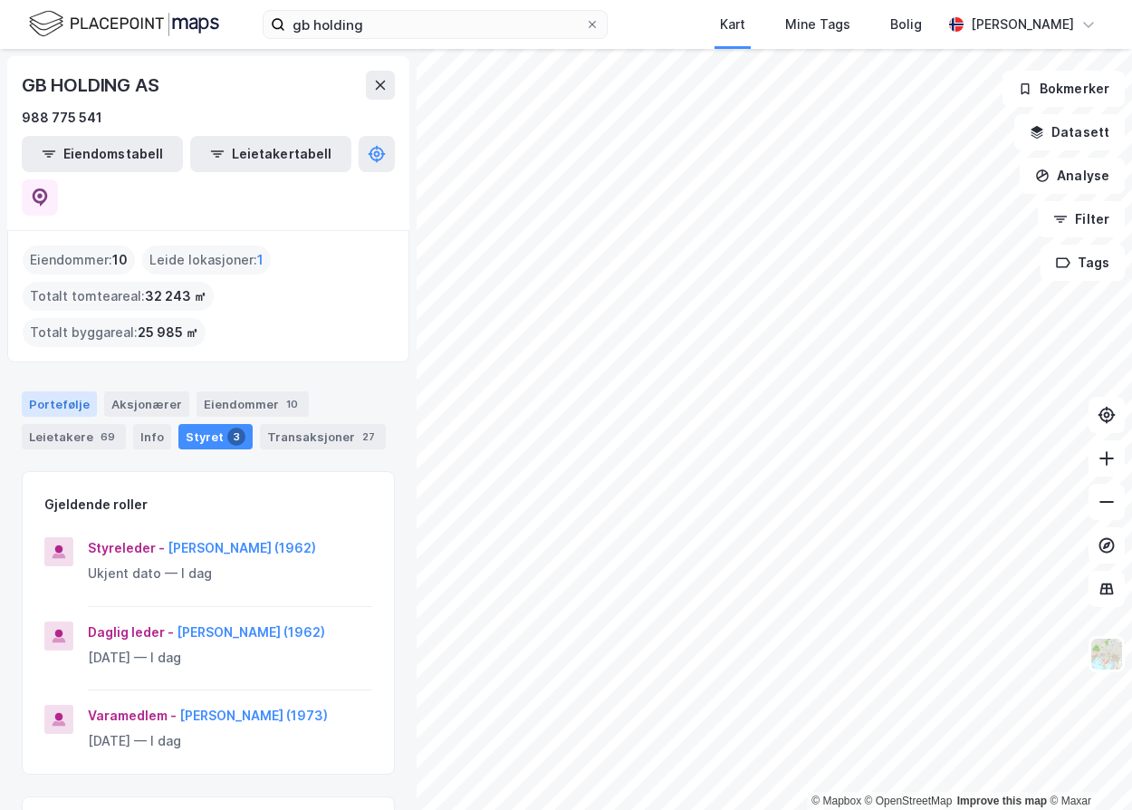
click at [86, 391] on div "Portefølje" at bounding box center [59, 403] width 75 height 25
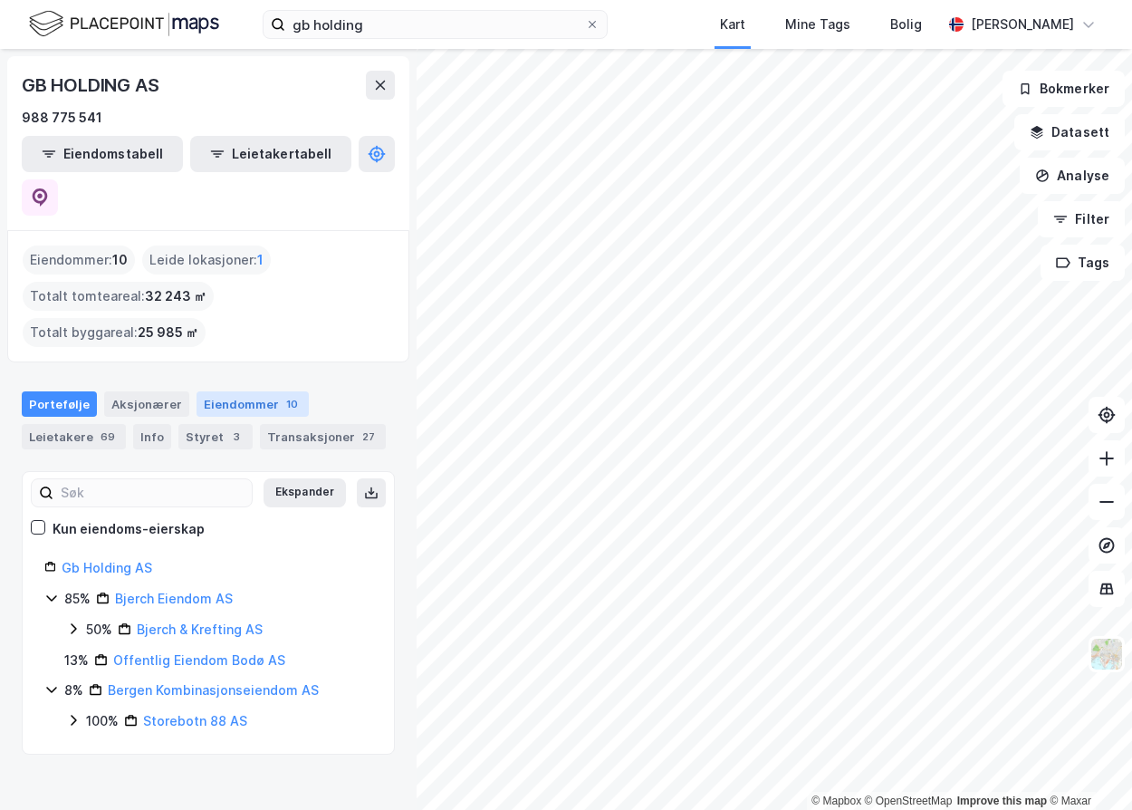
click at [212, 391] on div "Eiendommer 10" at bounding box center [253, 403] width 112 height 25
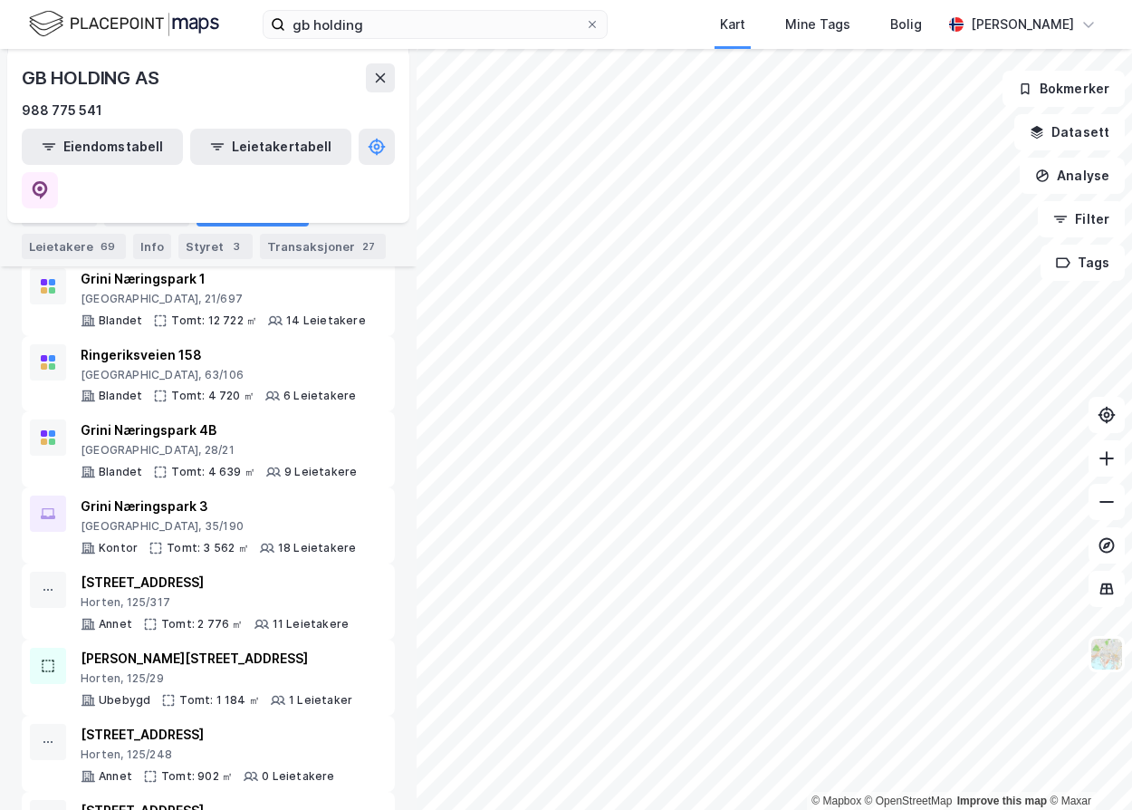
scroll to position [272, 0]
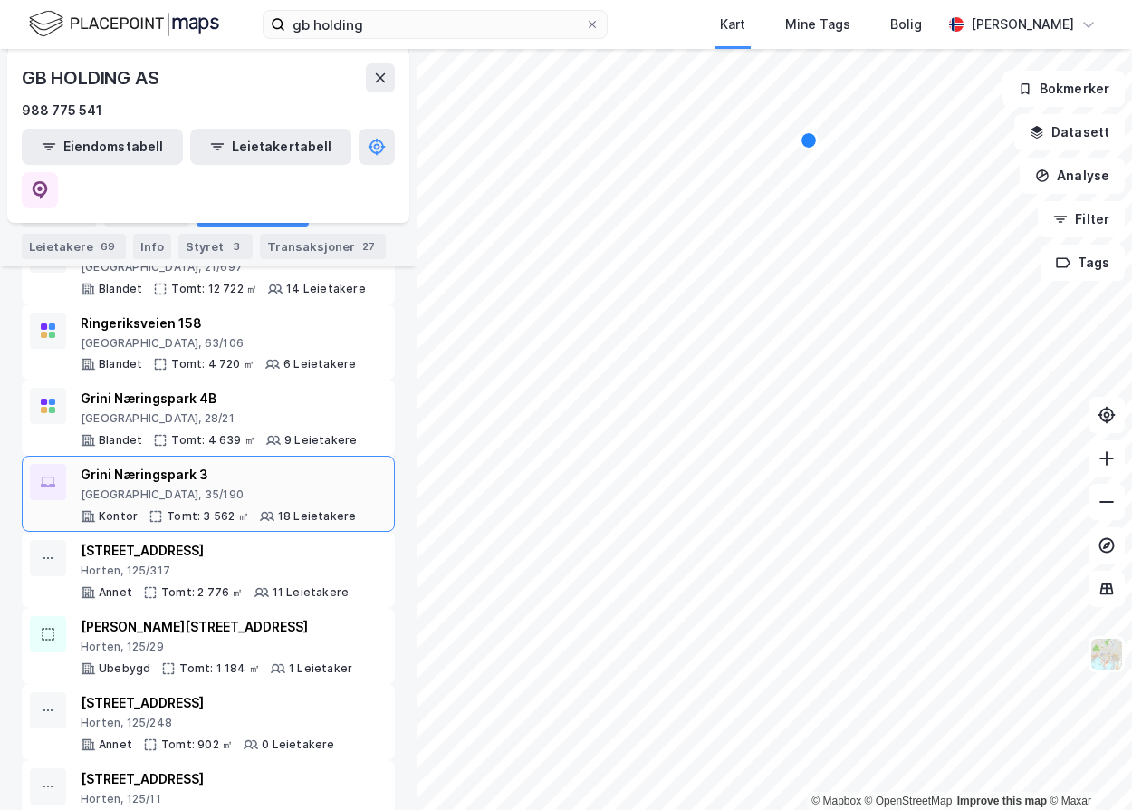
click at [352, 473] on div "[GEOGRAPHIC_DATA], 35/190 Kontor Tomt: 3 562 ㎡ 18 Leietakere" at bounding box center [208, 494] width 357 height 60
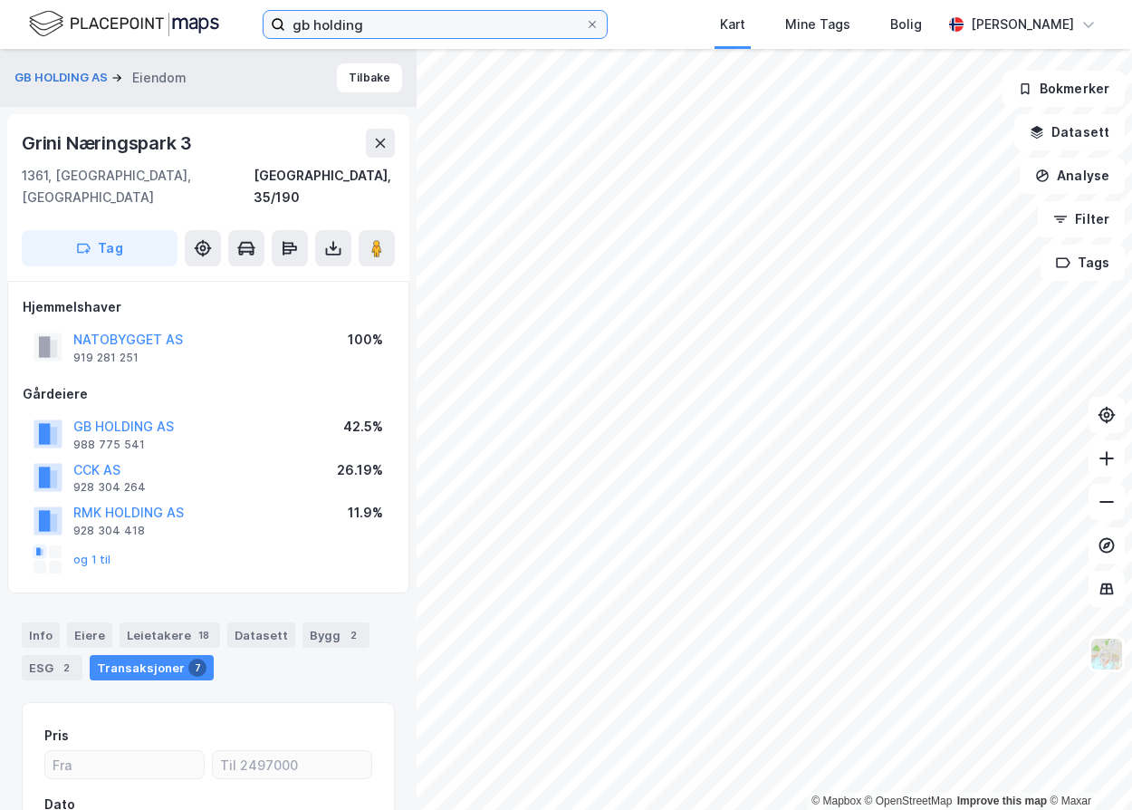
click at [410, 23] on input "gb holding" at bounding box center [435, 24] width 300 height 27
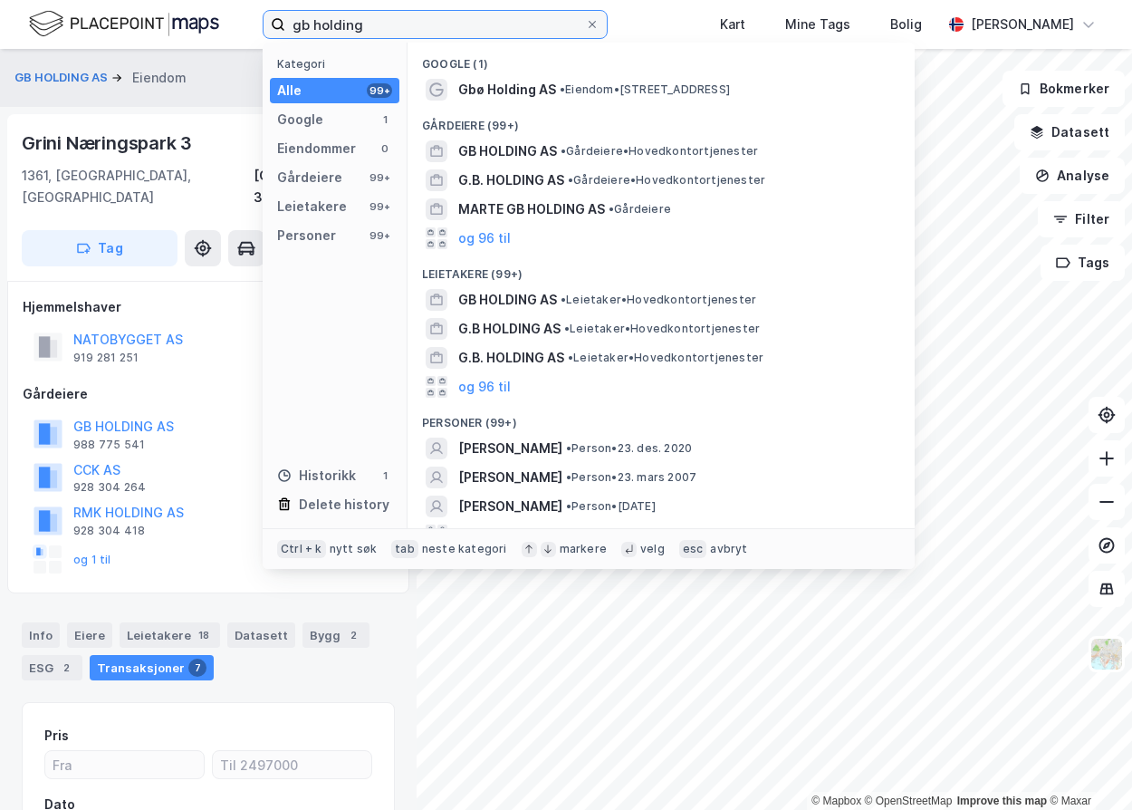
click at [410, 23] on input "gb holding" at bounding box center [435, 24] width 300 height 27
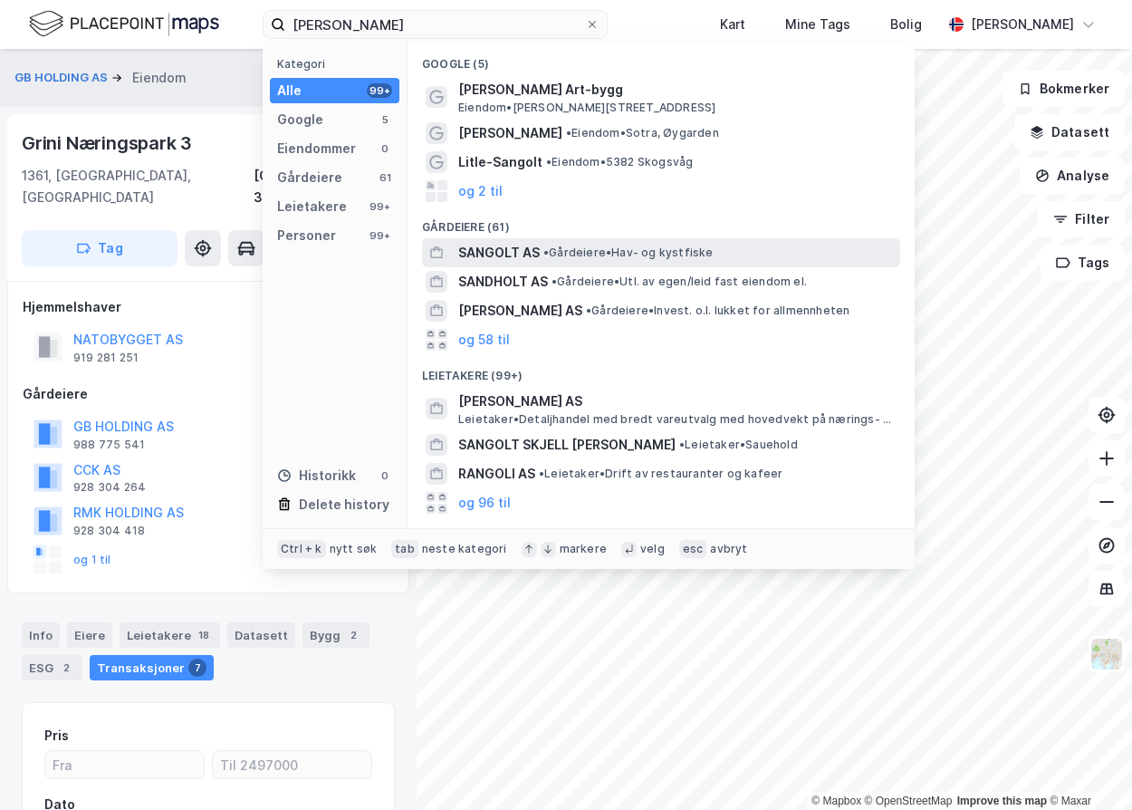
click at [645, 247] on span "• Gårdeiere • Hav- og kystfiske" at bounding box center [629, 253] width 170 height 14
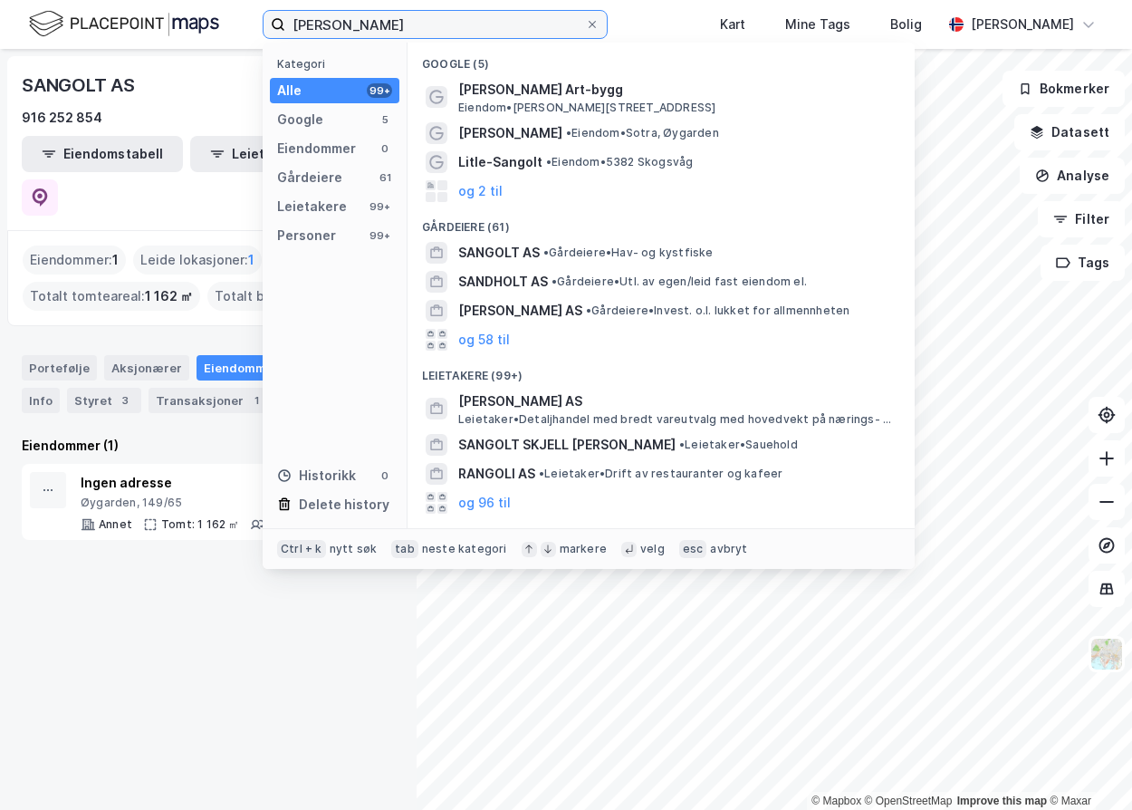
click at [358, 26] on input "[PERSON_NAME]" at bounding box center [435, 24] width 300 height 27
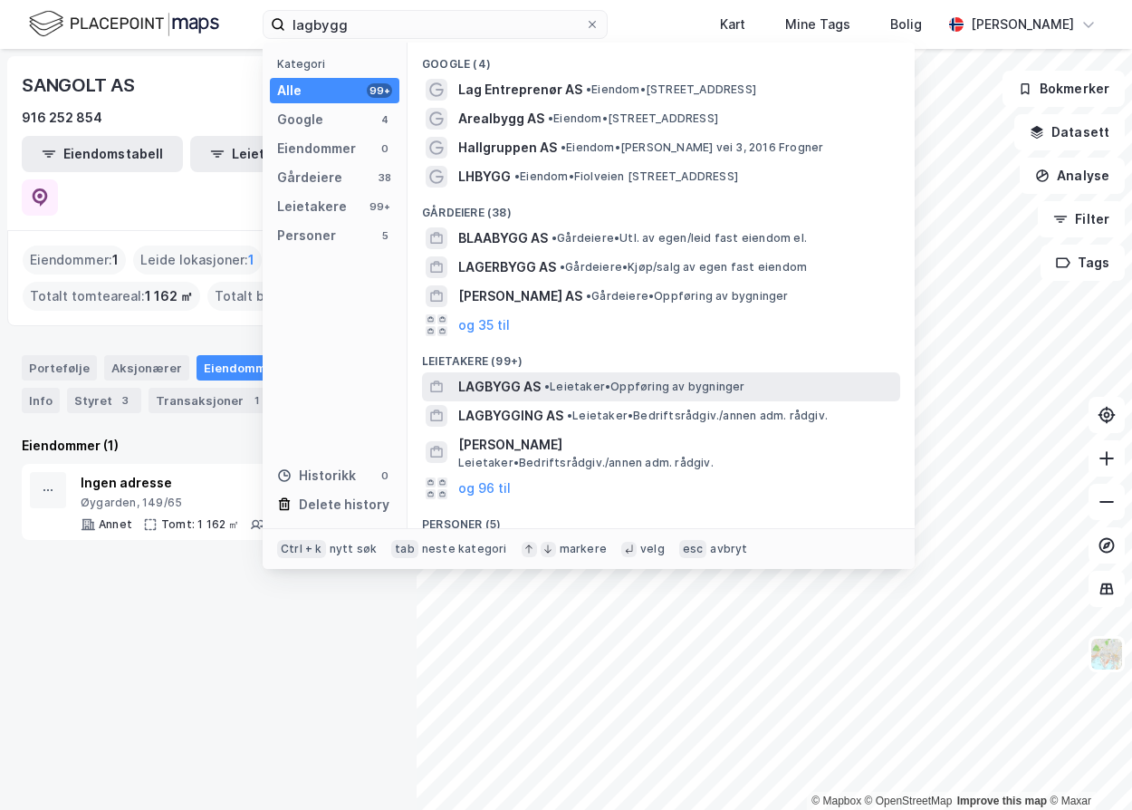
click at [703, 400] on div "LAGBYGG AS • Leietaker • Oppføring av bygninger" at bounding box center [661, 386] width 478 height 29
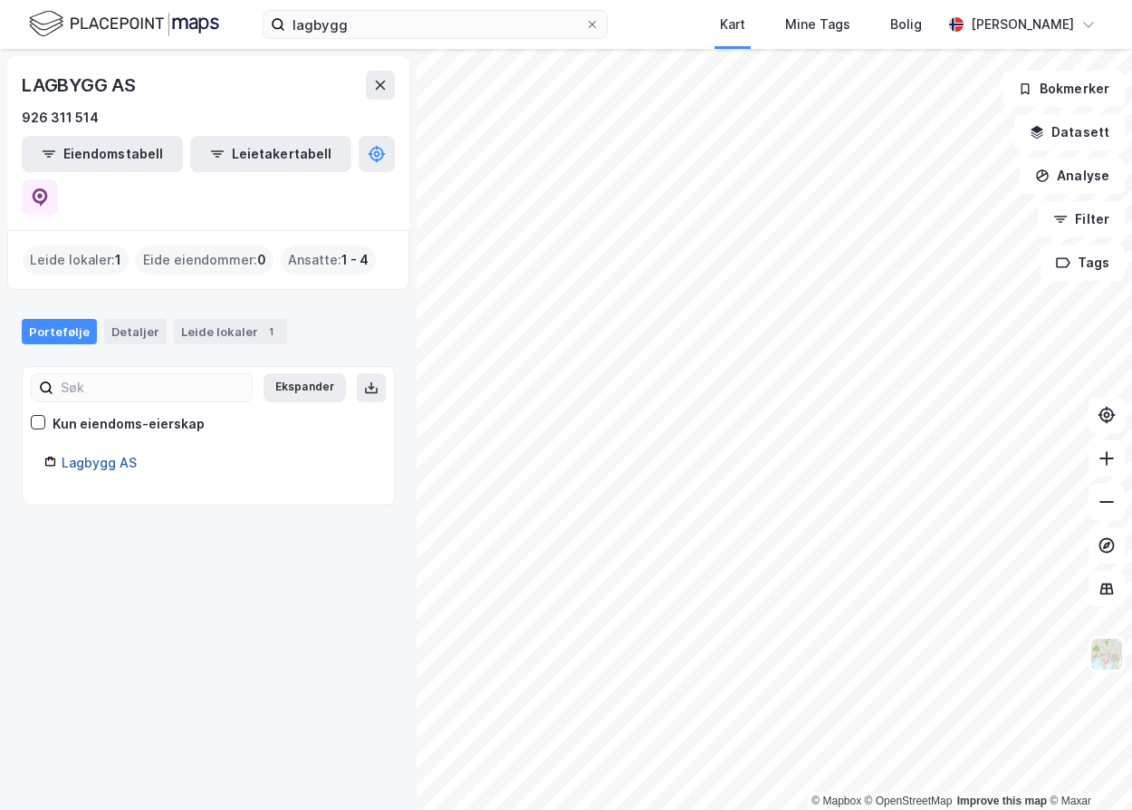
click at [95, 455] on link "Lagbygg AS" at bounding box center [99, 462] width 75 height 15
click at [201, 319] on div "Leide lokaler 1" at bounding box center [230, 331] width 113 height 25
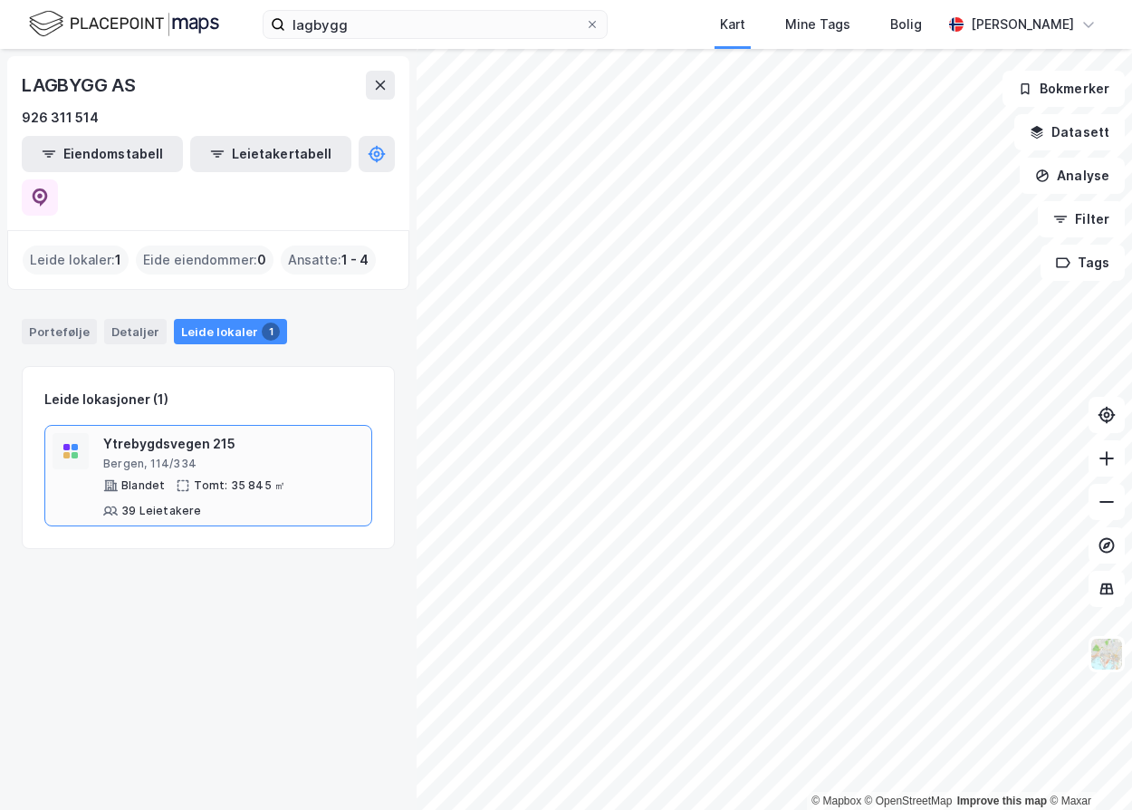
click at [217, 433] on div "Ytrebygdsvegen 215" at bounding box center [233, 444] width 261 height 22
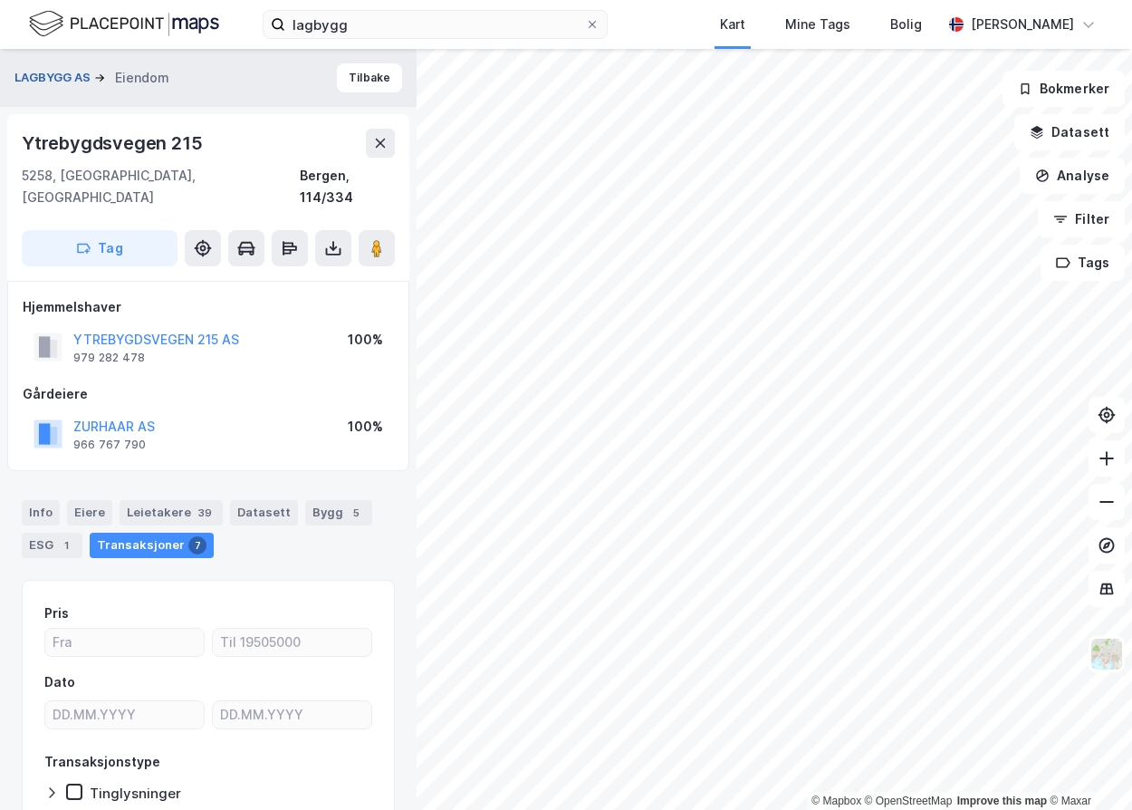
click at [71, 76] on button "LAGBYGG AS" at bounding box center [54, 78] width 80 height 18
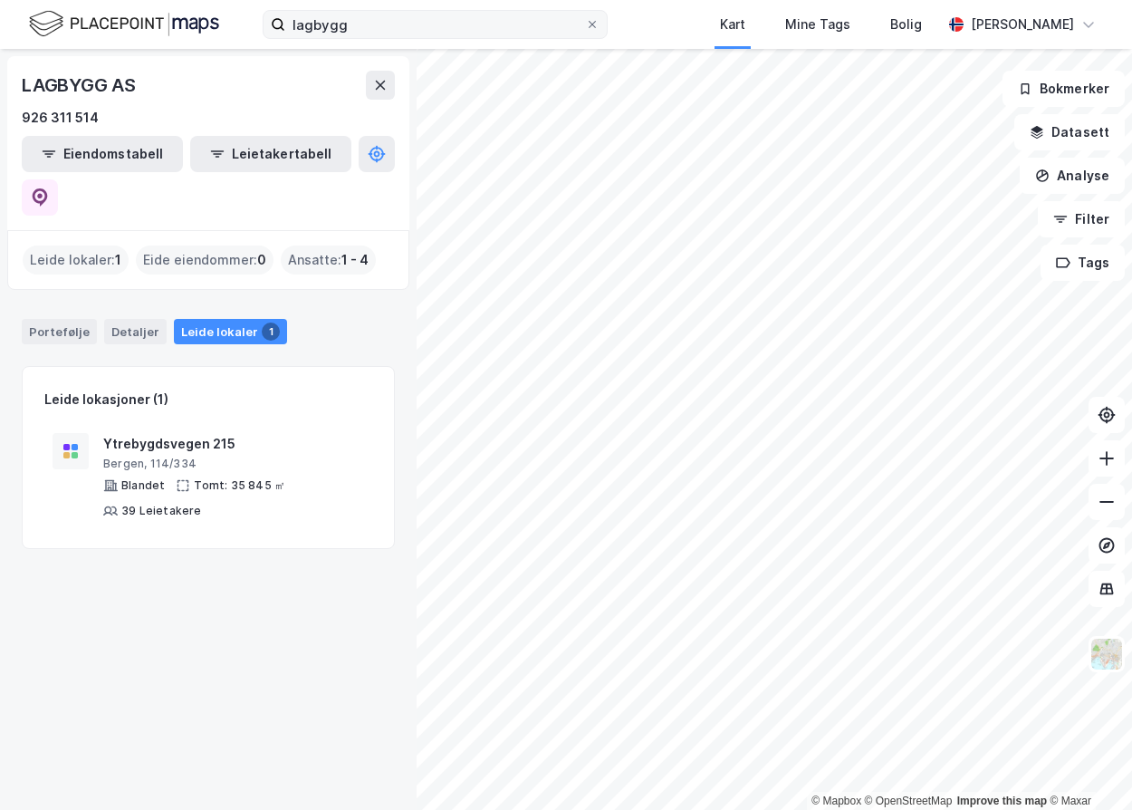
click at [400, 38] on label "lagbygg" at bounding box center [435, 24] width 345 height 29
click at [400, 38] on input "lagbygg" at bounding box center [435, 24] width 300 height 27
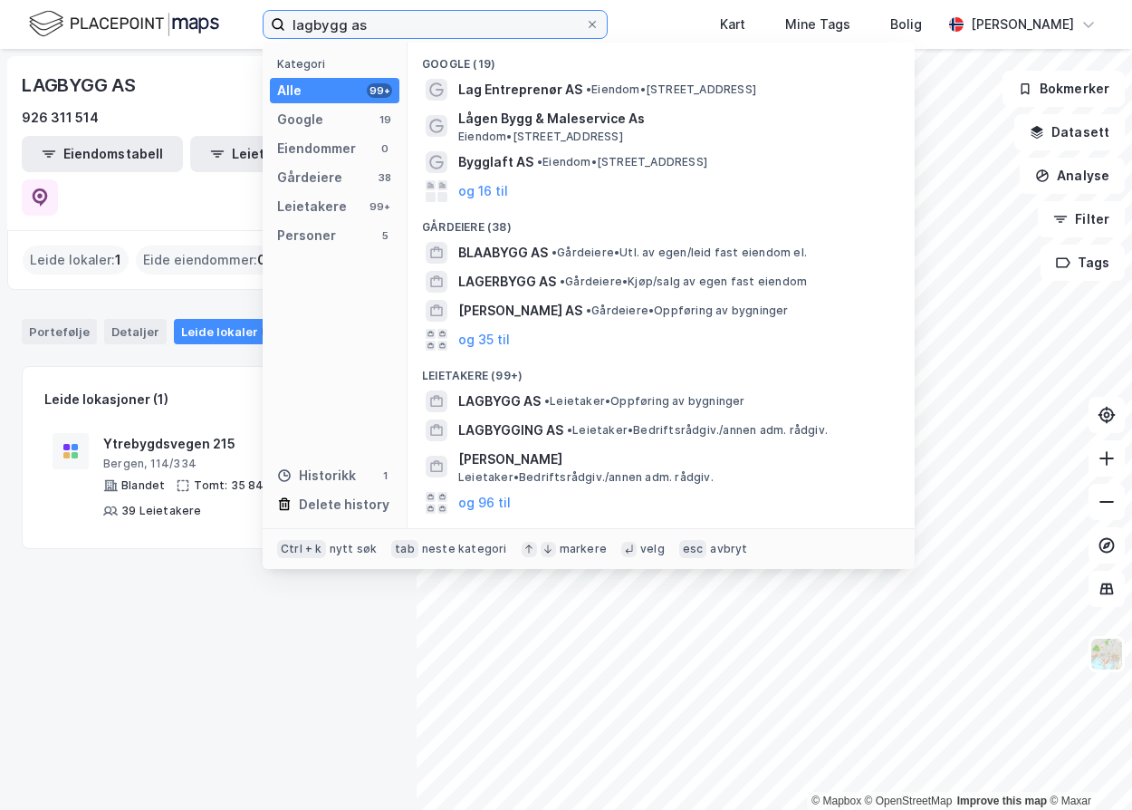
click at [486, 21] on input "lagbygg as" at bounding box center [435, 24] width 300 height 27
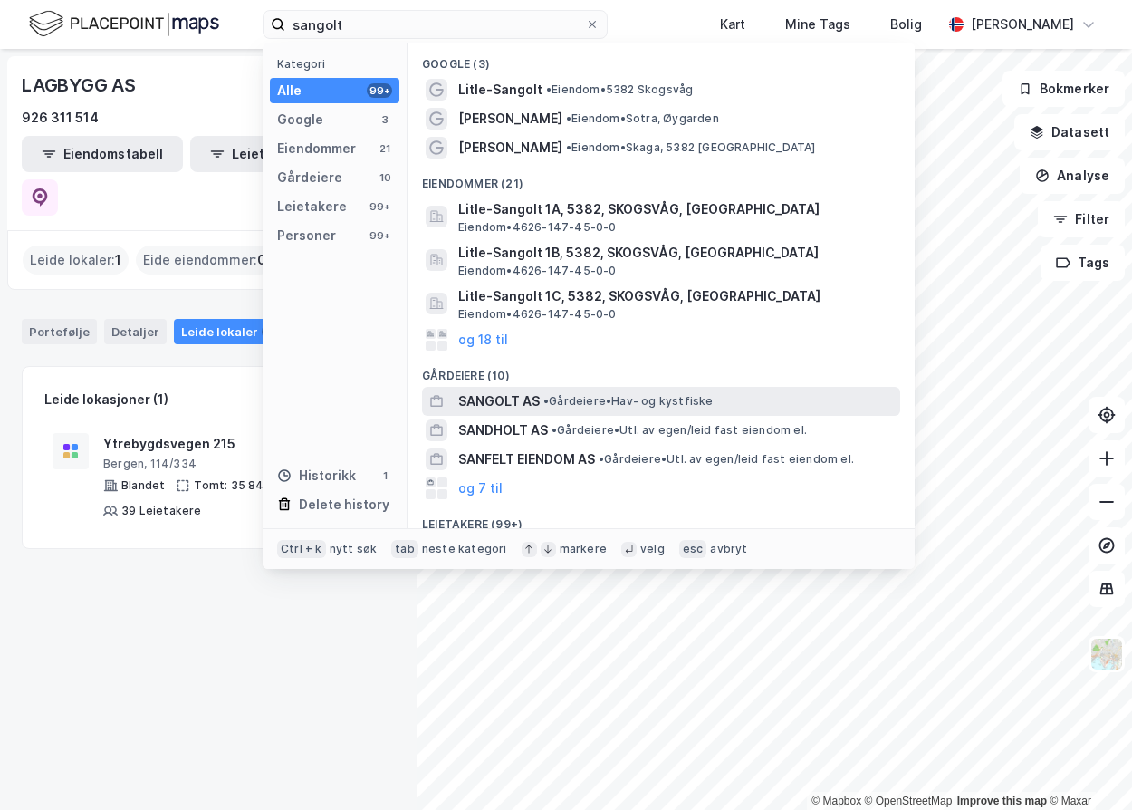
click at [668, 396] on span "• Gårdeiere • Hav- og kystfiske" at bounding box center [629, 401] width 170 height 14
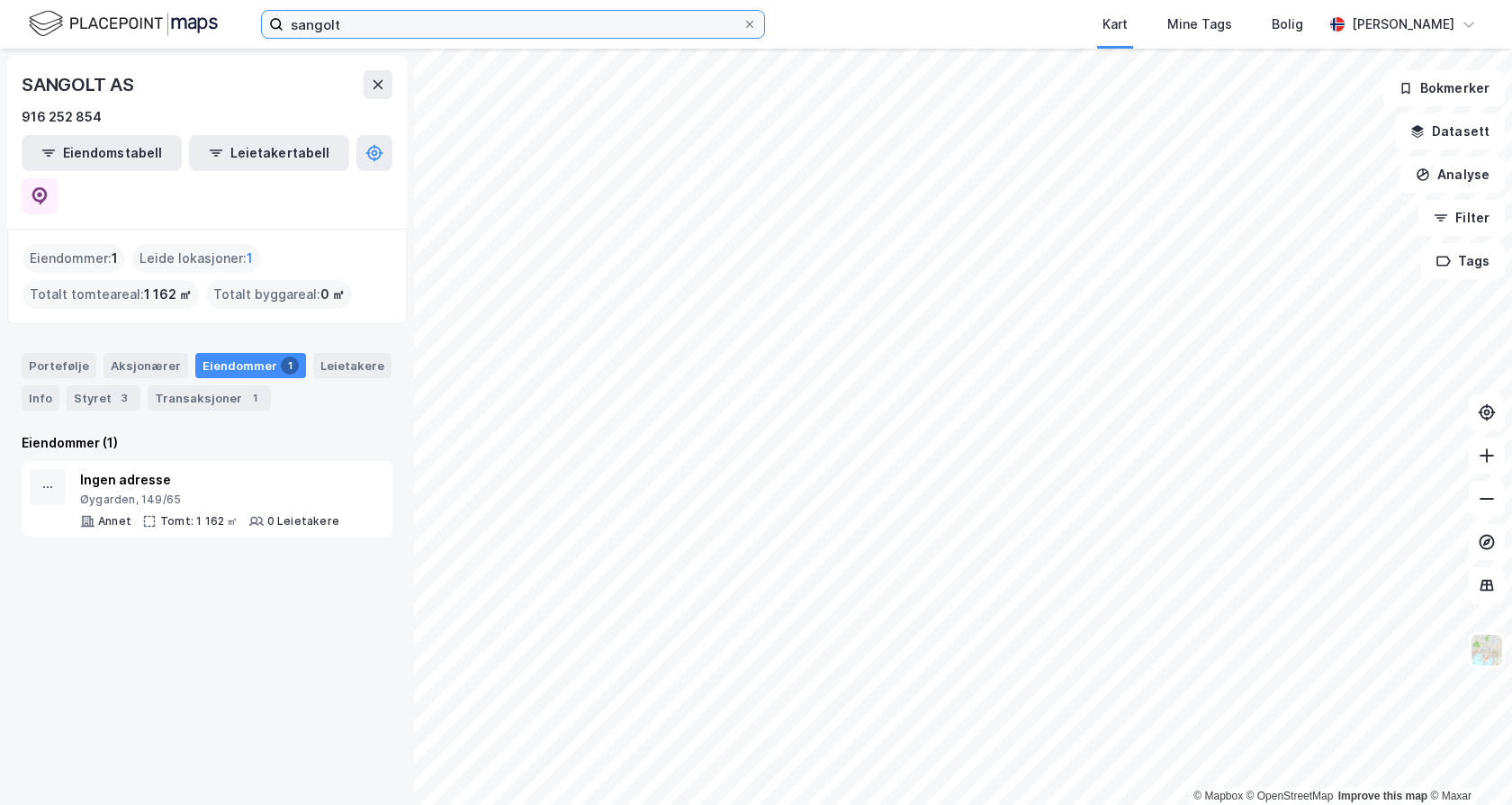
click at [522, 32] on input "sangolt" at bounding box center [513, 24] width 459 height 27
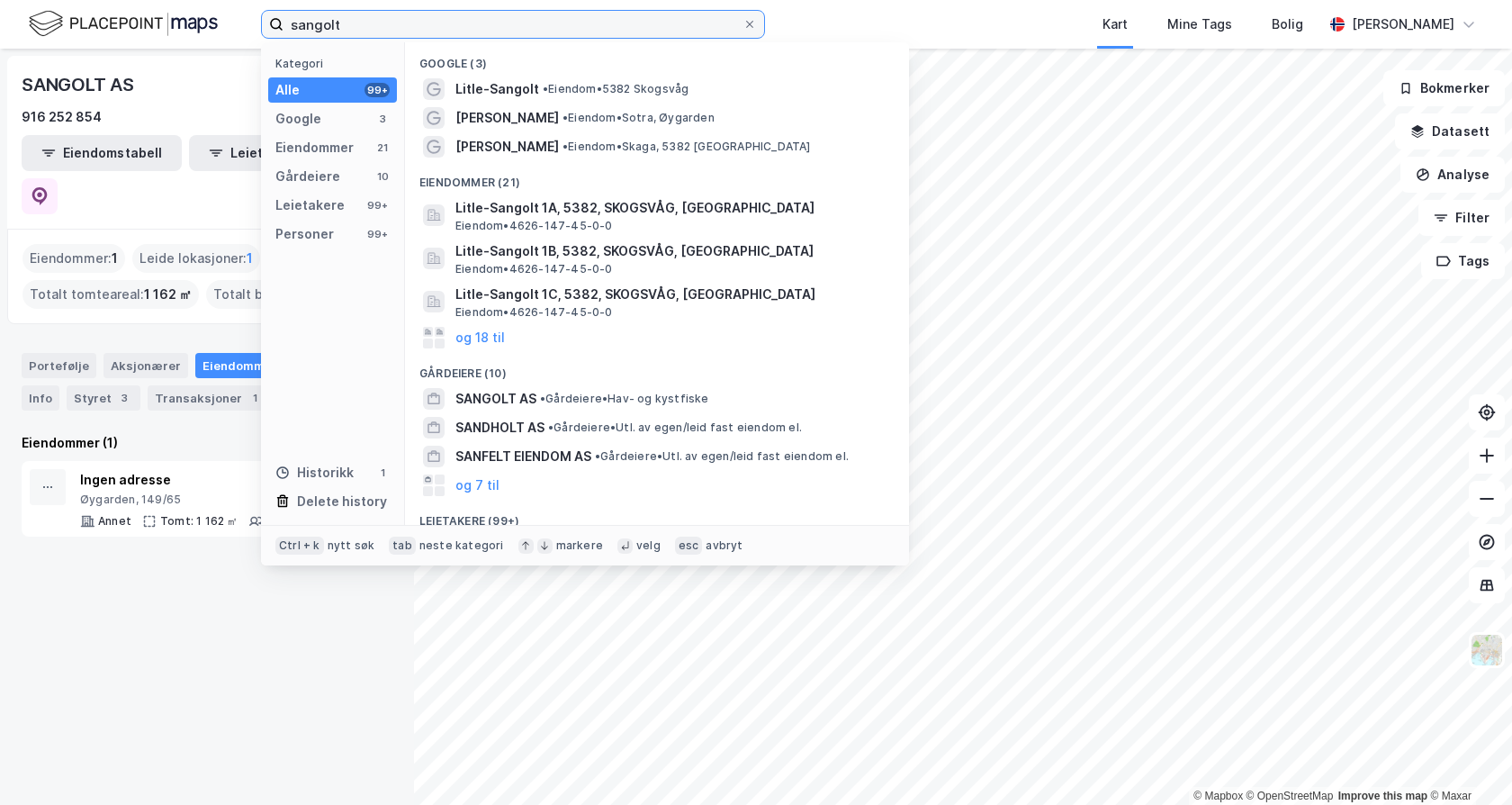
click at [522, 32] on input "sangolt" at bounding box center [513, 24] width 459 height 27
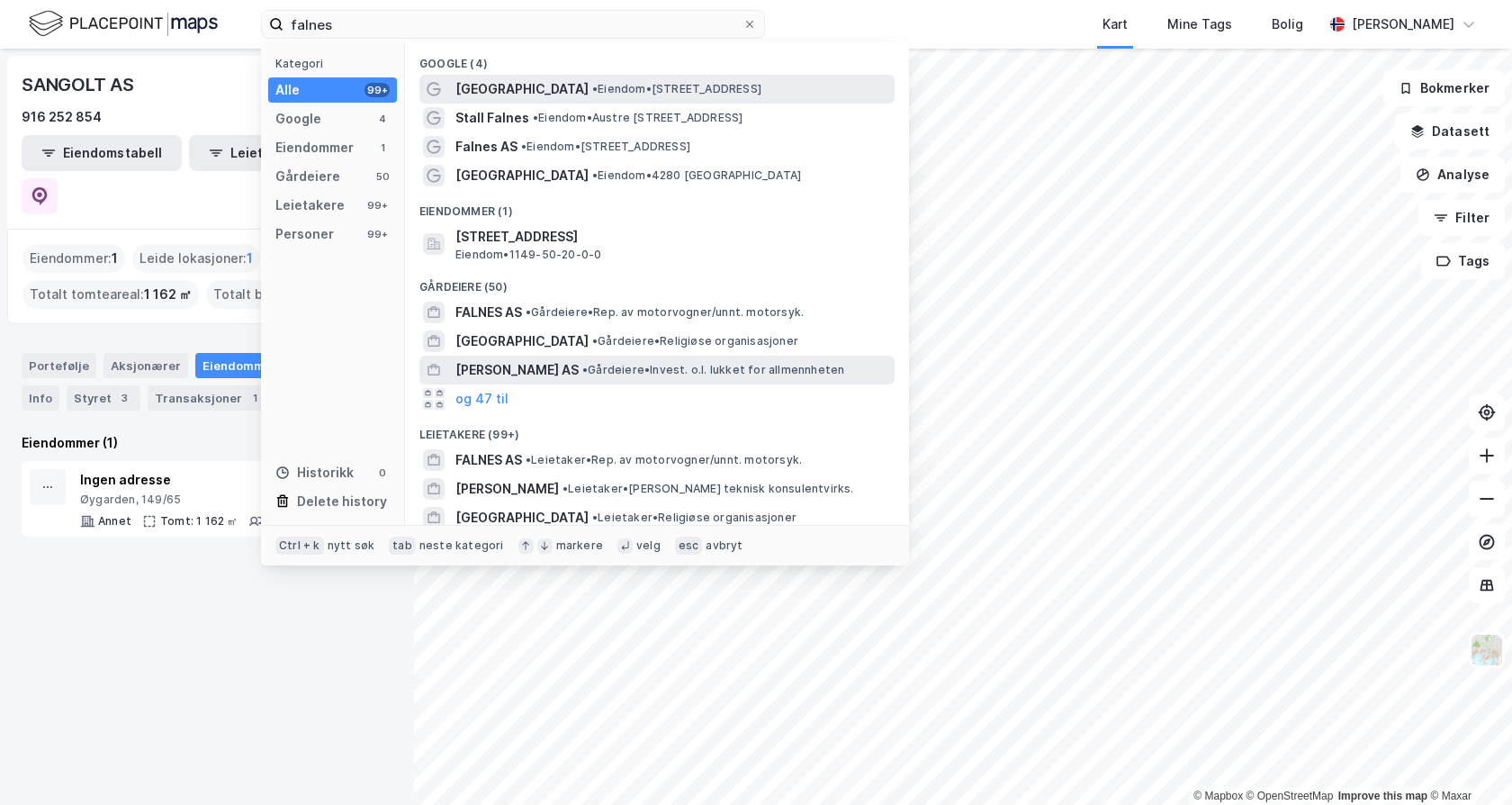
click at [621, 369] on span "• Gårdeiere • Invest. o.l. lukket for allmennheten" at bounding box center [713, 370] width 262 height 14
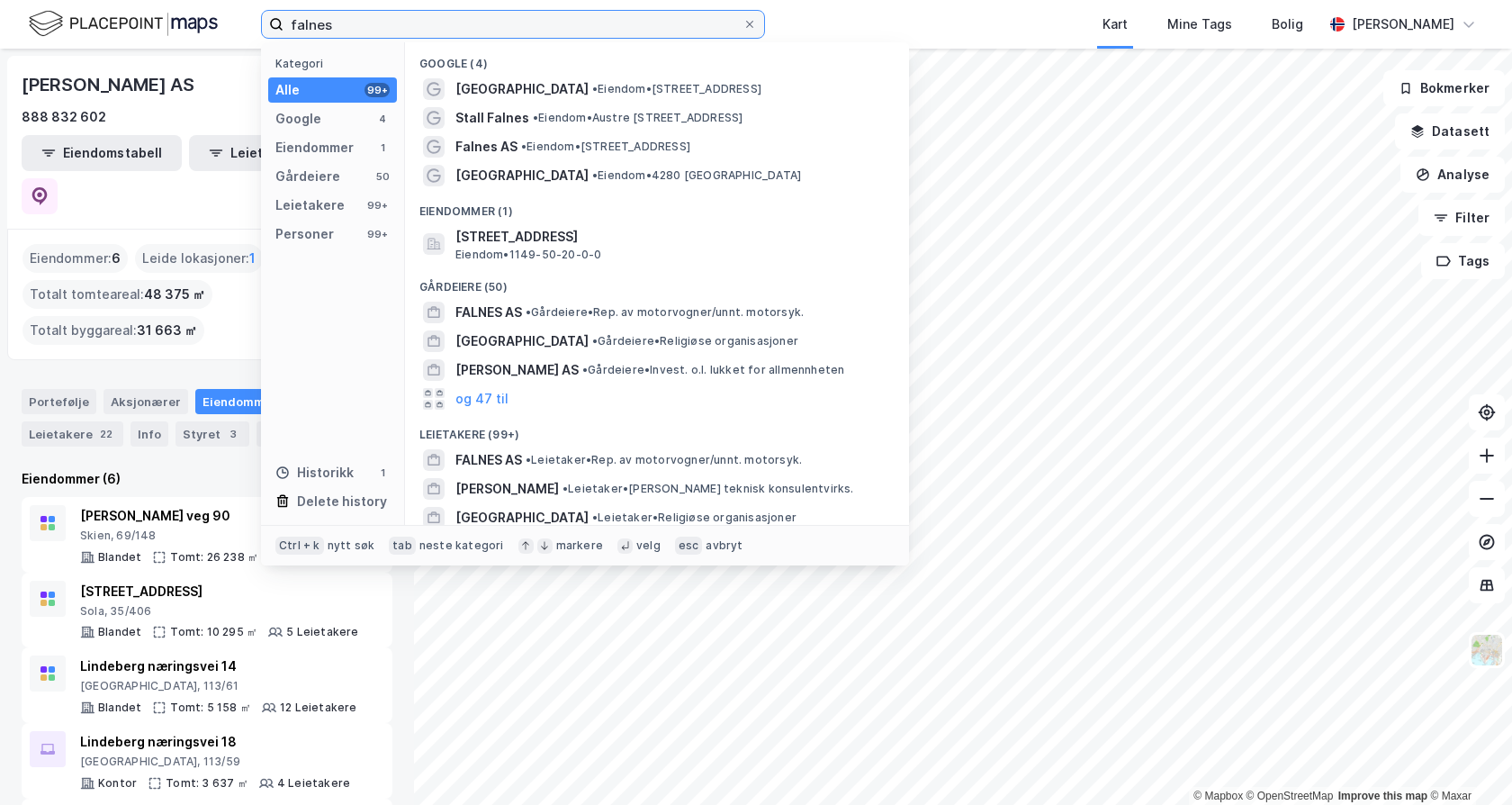
click at [426, 18] on input "falnes" at bounding box center [513, 24] width 459 height 27
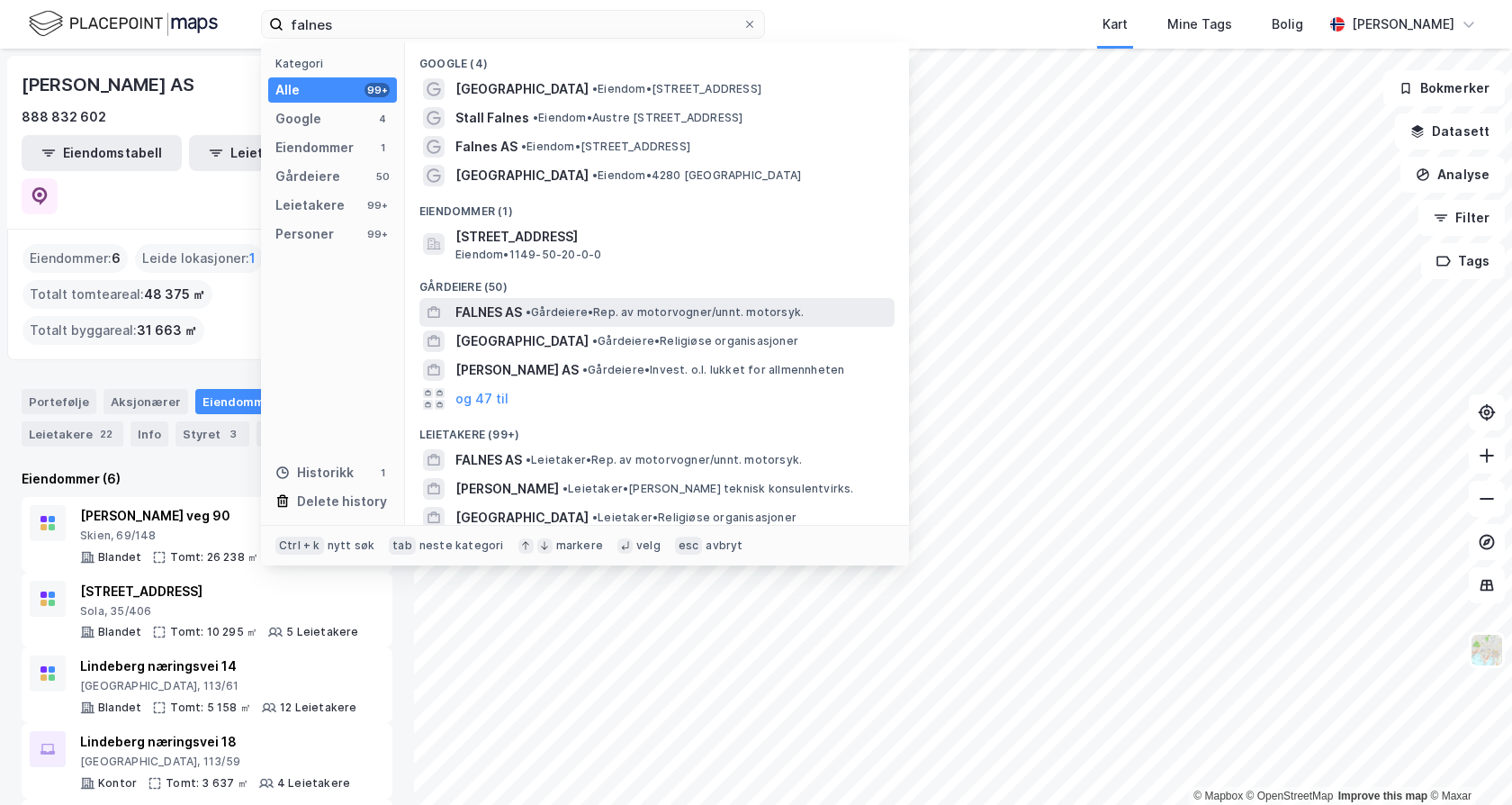
click at [573, 302] on div "FALNES AS • Gårdeiere • Rep. av motorvogner/unnt. motorsyk." at bounding box center [673, 312] width 435 height 22
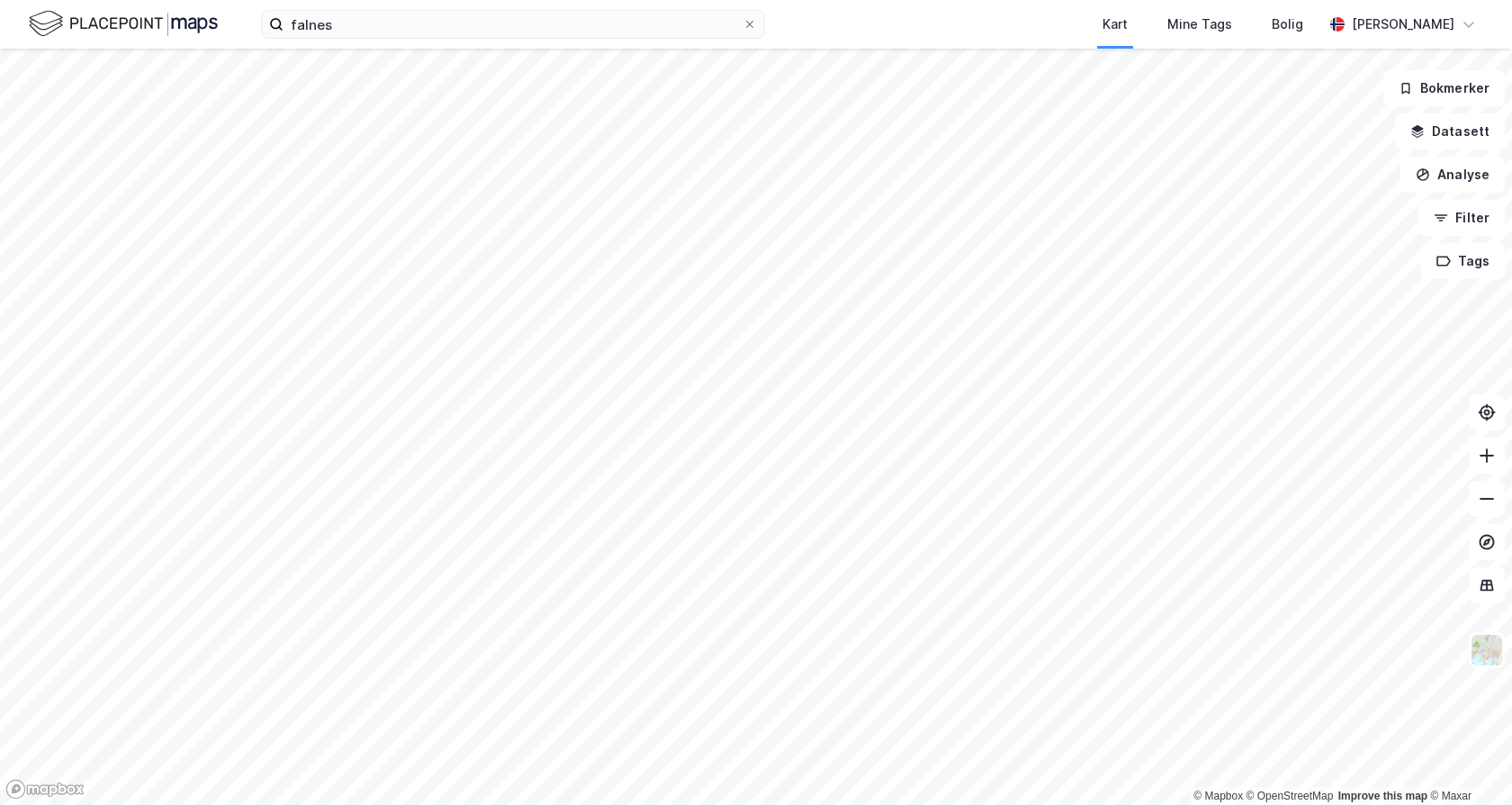
click at [518, 40] on div "falnes Kart Mine Tags Bolig [PERSON_NAME]" at bounding box center [756, 24] width 1512 height 49
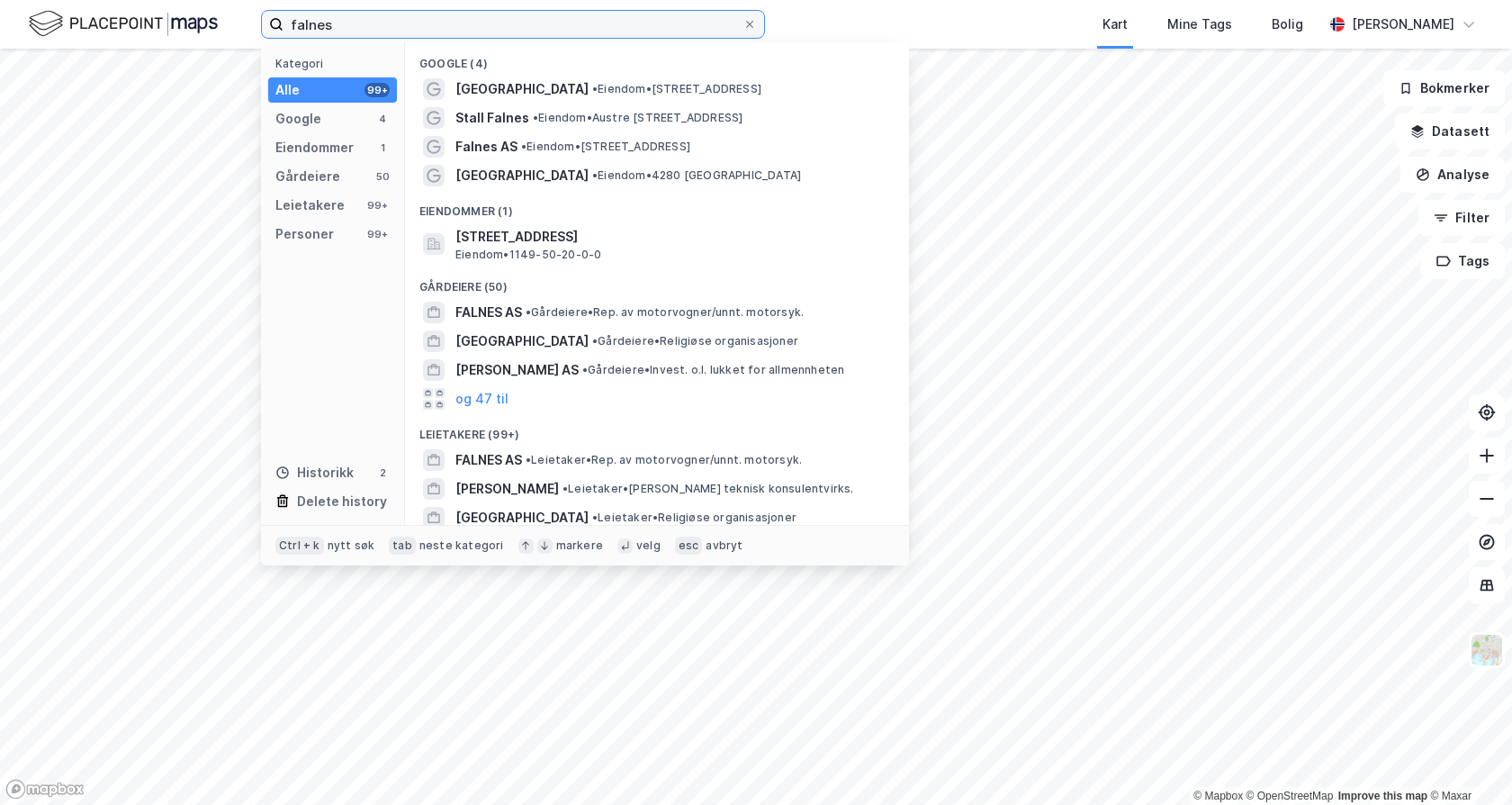
click at [521, 29] on input "falnes" at bounding box center [513, 24] width 459 height 27
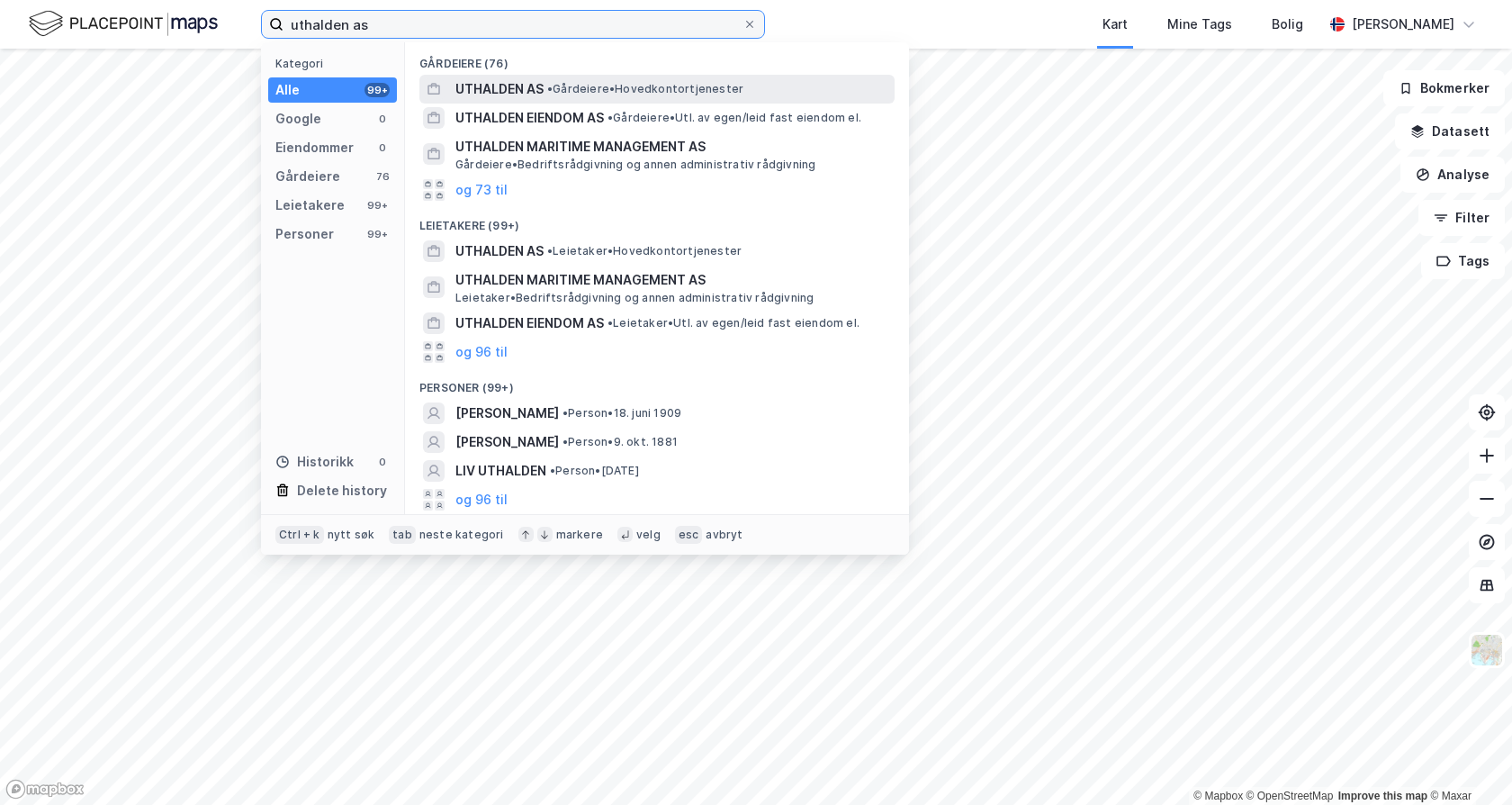
type input "uthalden as"
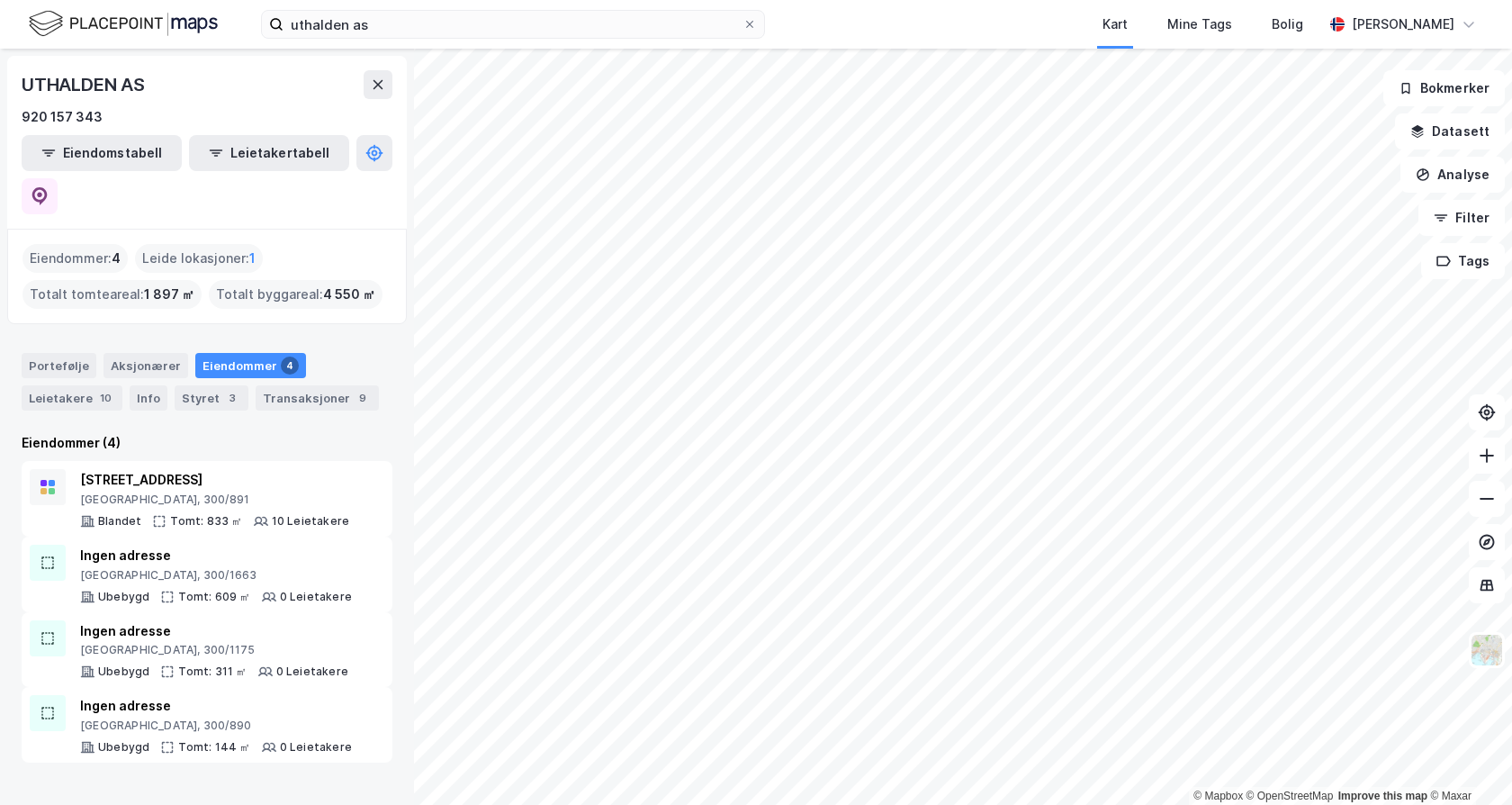
click at [125, 373] on div "Portefølje Aksjonærer Eiendommer 4 Leietakere 10 Info Styret 3 Transaksjoner 9" at bounding box center [207, 374] width 414 height 86
